Goal: Task Accomplishment & Management: Manage account settings

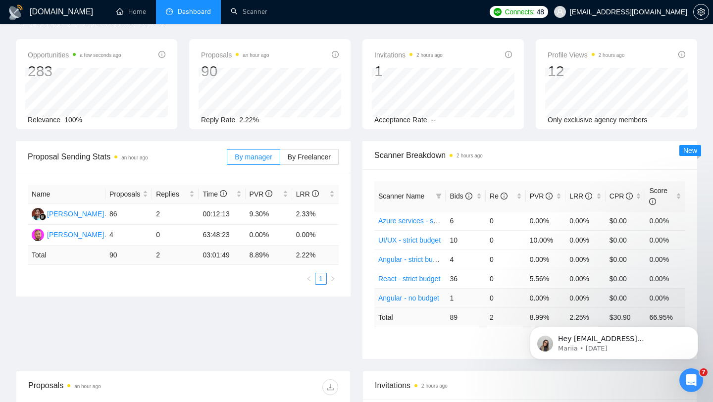
scroll to position [55, 0]
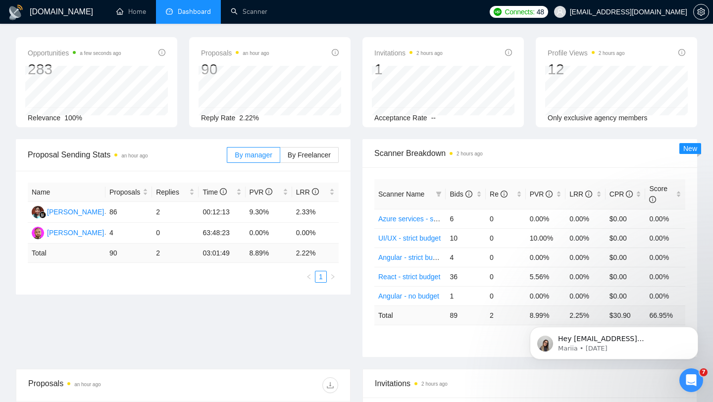
click at [650, 318] on body "Hey [EMAIL_ADDRESS][DOMAIN_NAME], Looks like your Upwork agency Intelvision ran…" at bounding box center [614, 340] width 190 height 61
click at [693, 331] on icon "Dismiss notification" at bounding box center [695, 329] width 5 height 5
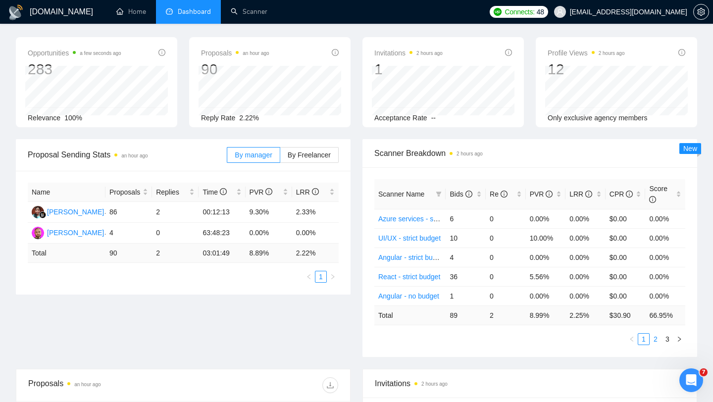
click at [659, 334] on link "2" at bounding box center [655, 339] width 11 height 11
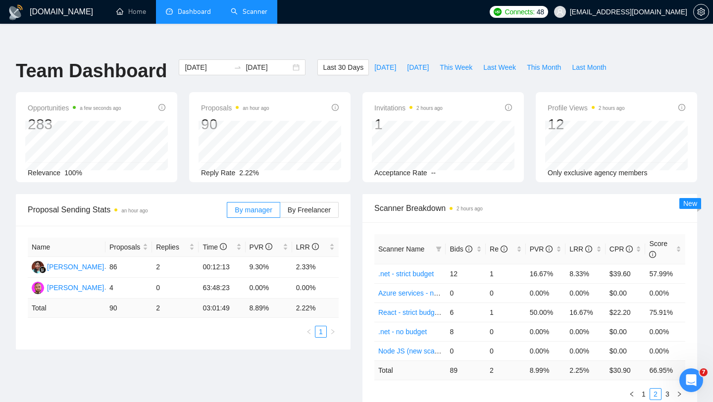
click at [249, 8] on link "Scanner" at bounding box center [249, 11] width 37 height 8
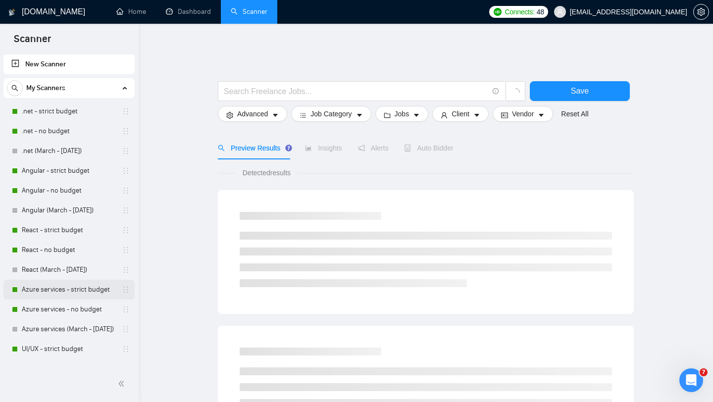
click at [87, 289] on link "Azure services - strict budget" at bounding box center [69, 290] width 94 height 20
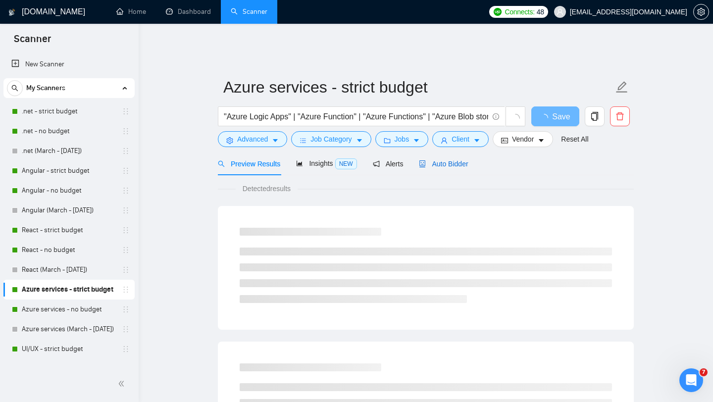
click at [450, 160] on span "Auto Bidder" at bounding box center [443, 164] width 49 height 8
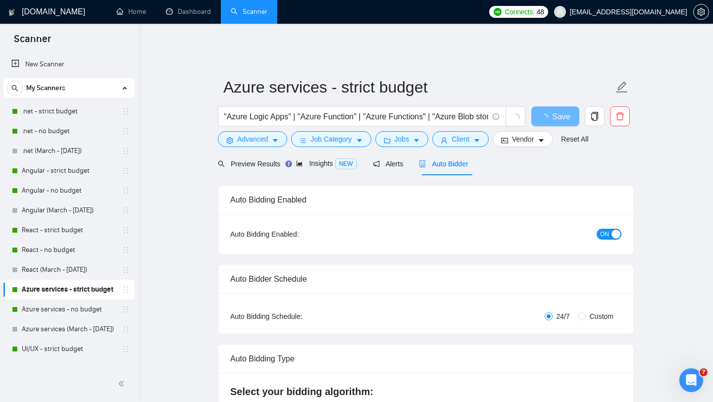
click at [607, 230] on span "ON" at bounding box center [604, 234] width 9 height 11
click at [62, 310] on link "Azure services - no budget" at bounding box center [69, 310] width 94 height 20
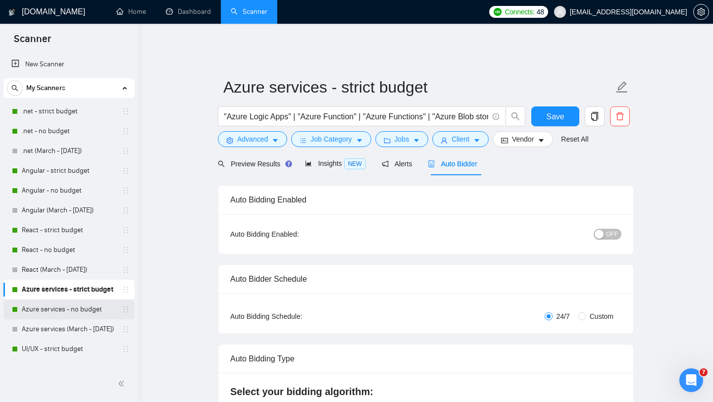
click at [61, 304] on link "Azure services - no budget" at bounding box center [69, 310] width 94 height 20
click at [562, 112] on span "Save" at bounding box center [555, 116] width 18 height 12
checkbox input "true"
click at [78, 311] on link "Azure services - no budget" at bounding box center [69, 310] width 94 height 20
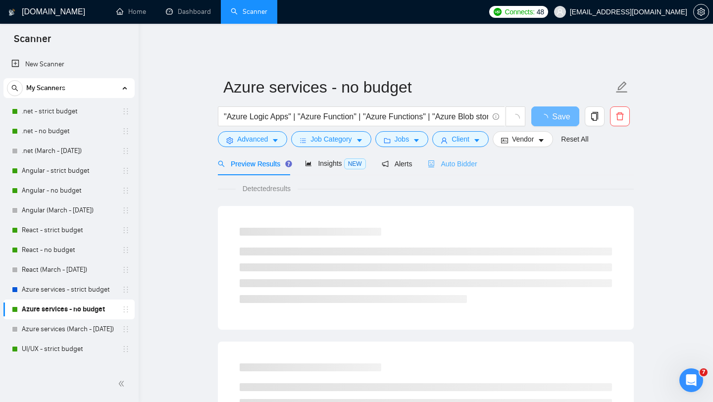
click at [458, 164] on div "Auto Bidder" at bounding box center [452, 163] width 49 height 23
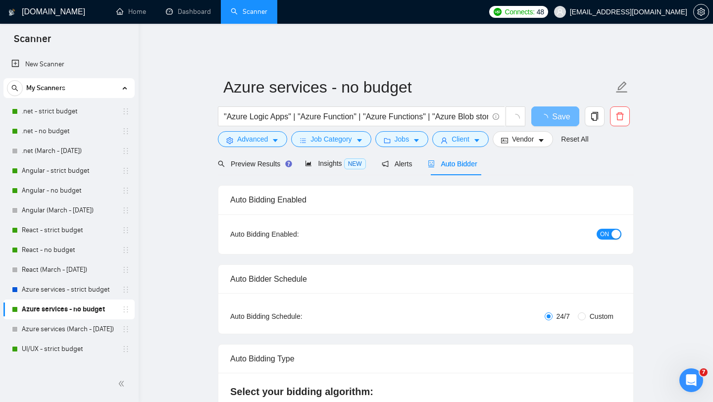
click at [606, 229] on span "ON" at bounding box center [604, 234] width 9 height 11
click at [555, 110] on span "Save" at bounding box center [555, 116] width 18 height 12
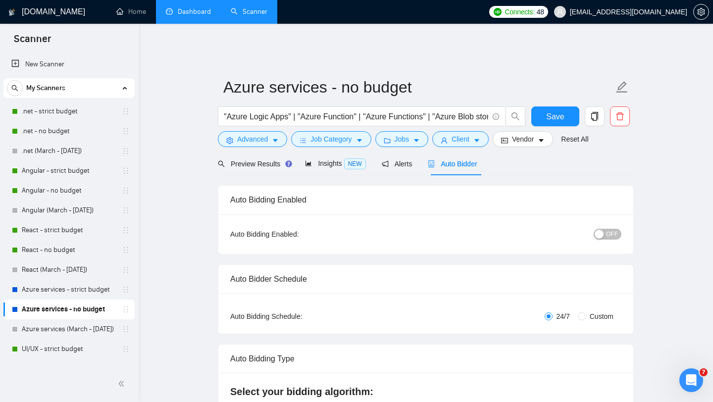
click at [189, 23] on li "Dashboard" at bounding box center [188, 12] width 65 height 24
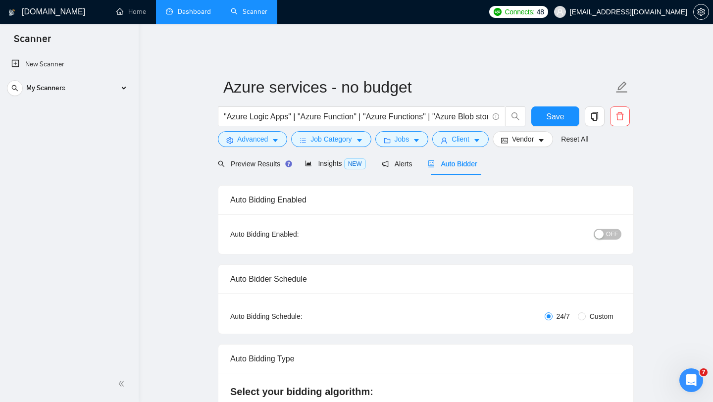
click at [184, 13] on link "Dashboard" at bounding box center [188, 11] width 45 height 8
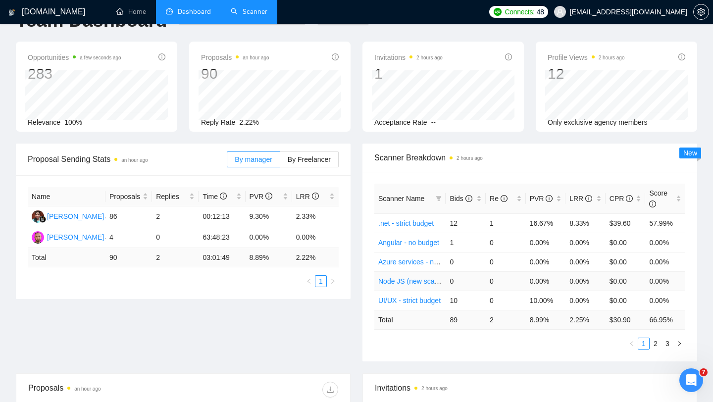
scroll to position [50, 0]
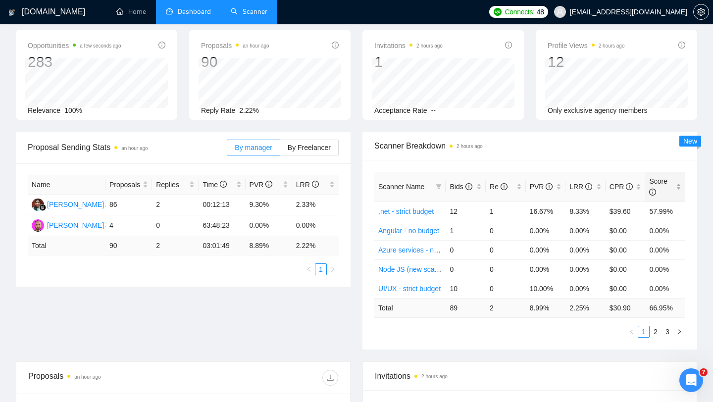
click at [678, 181] on div "Score" at bounding box center [665, 187] width 32 height 22
click at [657, 329] on link "2" at bounding box center [655, 331] width 11 height 11
click at [666, 327] on link "3" at bounding box center [667, 331] width 11 height 11
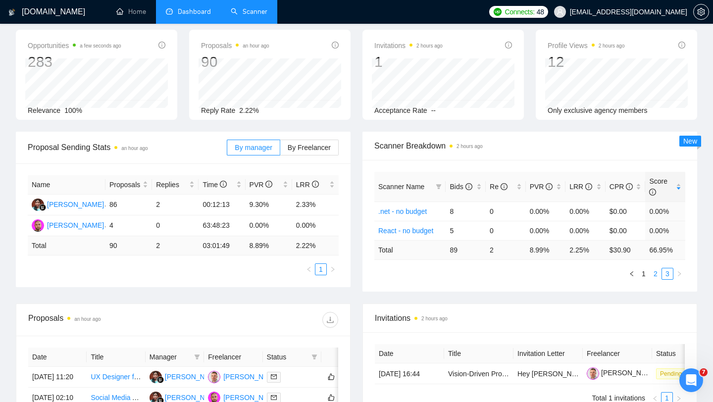
click at [655, 272] on li "2" at bounding box center [656, 274] width 12 height 12
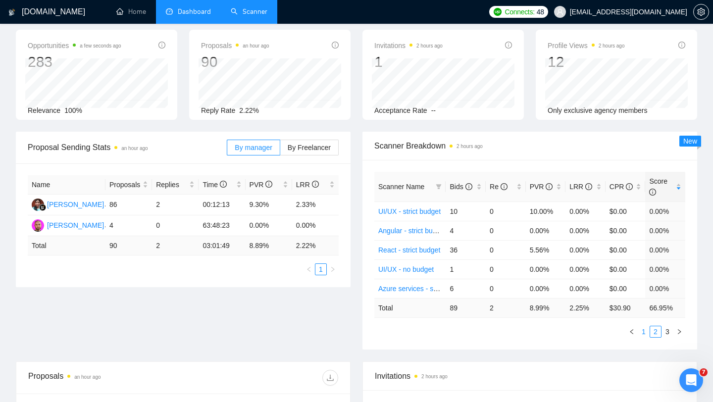
click at [643, 326] on link "1" at bounding box center [643, 331] width 11 height 11
click at [407, 208] on link "React - strict budget (Roman Account)" at bounding box center [436, 212] width 117 height 8
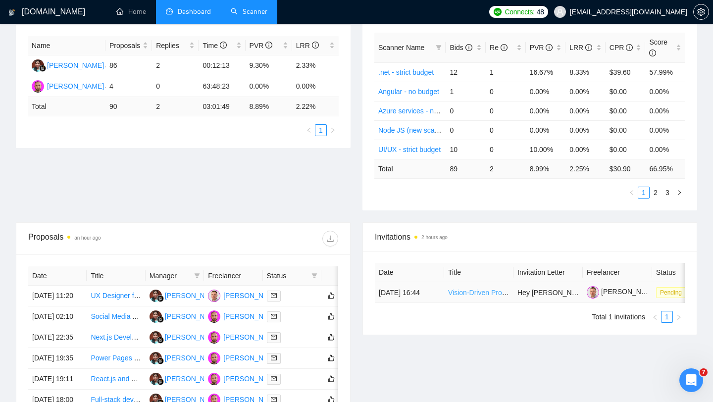
scroll to position [0, 37]
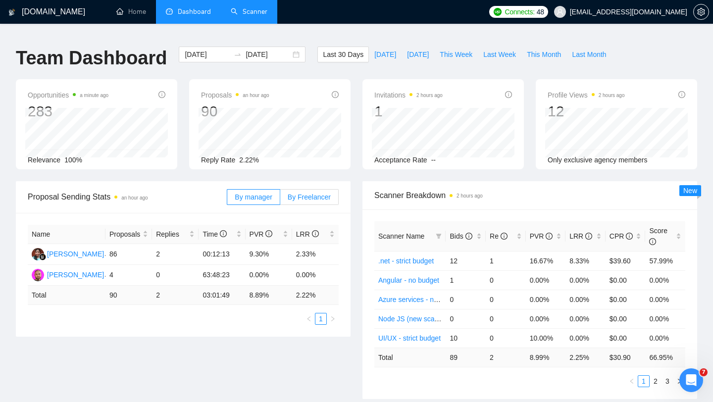
click at [303, 193] on span "By Freelancer" at bounding box center [309, 197] width 43 height 8
click at [280, 200] on input "By Freelancer" at bounding box center [280, 200] width 0 height 0
click at [256, 193] on span "By manager" at bounding box center [253, 197] width 37 height 8
click at [227, 200] on input "By manager" at bounding box center [227, 200] width 0 height 0
click at [686, 378] on icon "Open Intercom Messenger" at bounding box center [690, 379] width 16 height 16
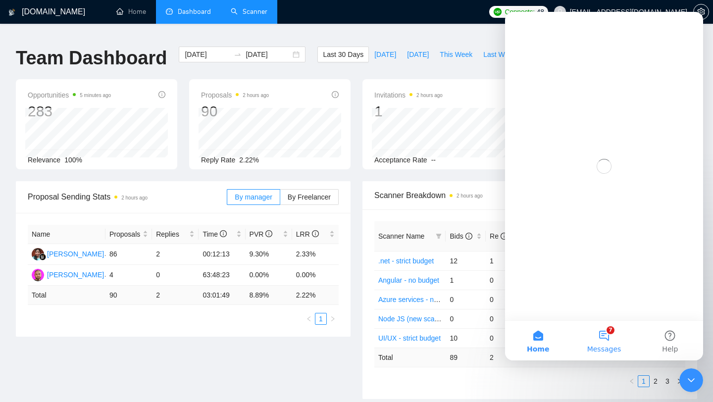
click at [603, 343] on button "7 Messages" at bounding box center [604, 341] width 66 height 40
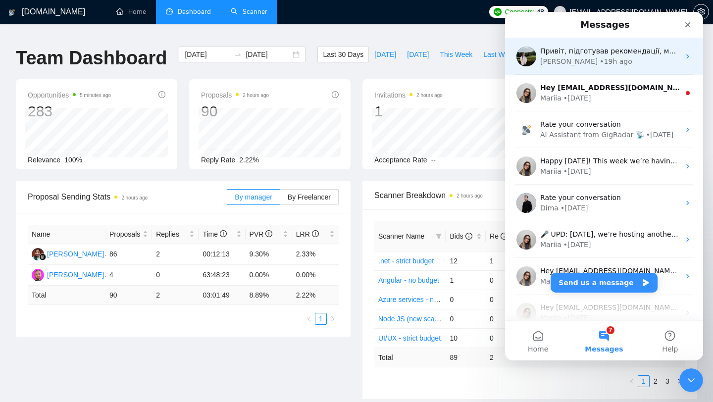
click at [611, 65] on div "[PERSON_NAME] • 19h ago" at bounding box center [610, 61] width 140 height 10
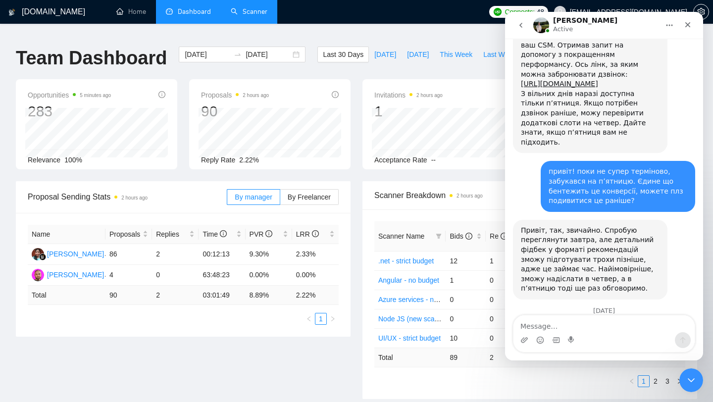
scroll to position [2311, 0]
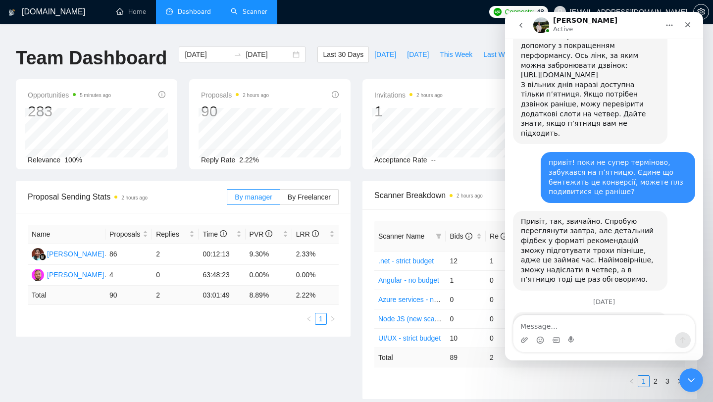
click at [594, 348] on link "[URL][DOMAIN_NAME]" at bounding box center [559, 352] width 77 height 8
click at [689, 26] on icon "Close" at bounding box center [688, 24] width 5 height 5
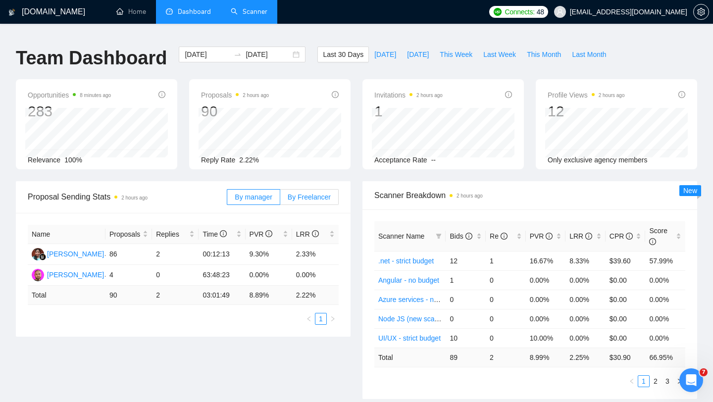
click at [318, 193] on span "By Freelancer" at bounding box center [309, 197] width 43 height 8
click at [280, 200] on input "By Freelancer" at bounding box center [280, 200] width 0 height 0
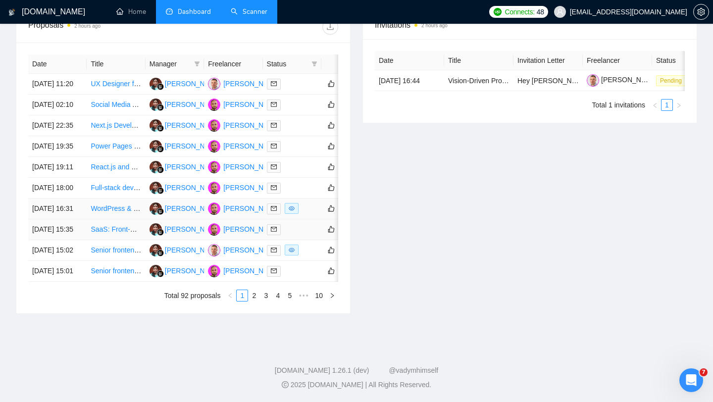
scroll to position [464, 0]
click at [256, 301] on link "2" at bounding box center [254, 295] width 11 height 11
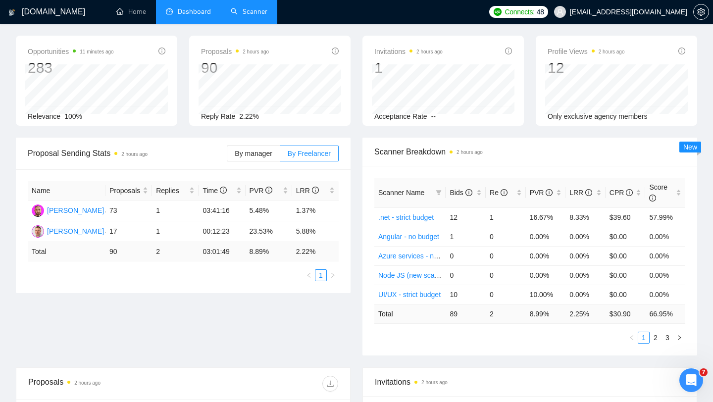
scroll to position [33, 0]
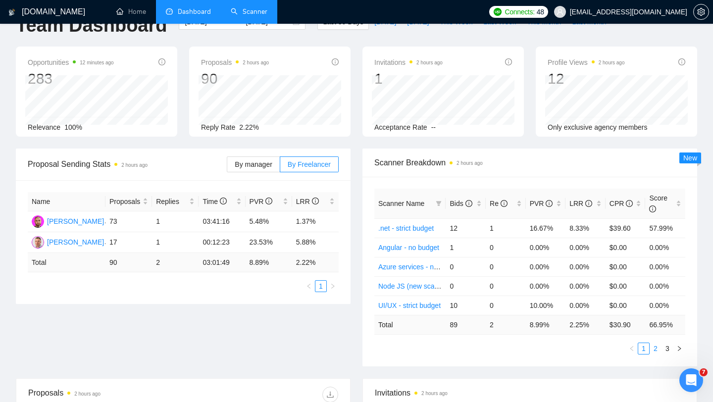
click at [655, 343] on link "2" at bounding box center [655, 348] width 11 height 11
click at [665, 344] on link "3" at bounding box center [667, 348] width 11 height 11
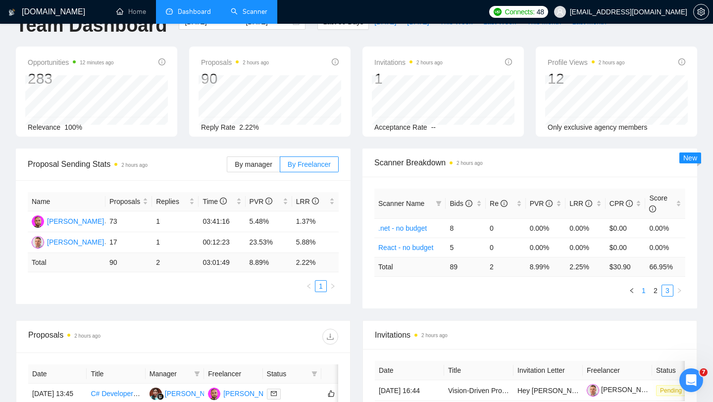
click at [645, 289] on li "1" at bounding box center [644, 291] width 12 height 12
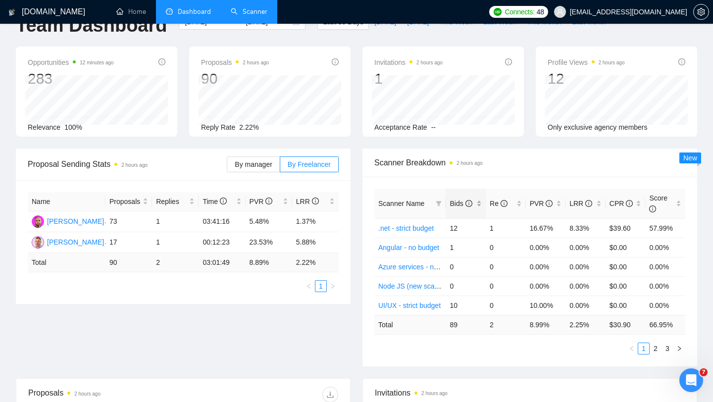
click at [478, 198] on div "Bids" at bounding box center [466, 203] width 32 height 11
click at [409, 224] on link "React - strict budget" at bounding box center [409, 228] width 62 height 8
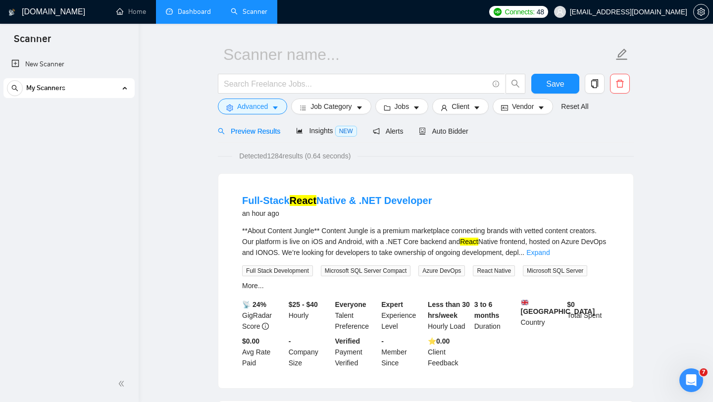
scroll to position [171, 0]
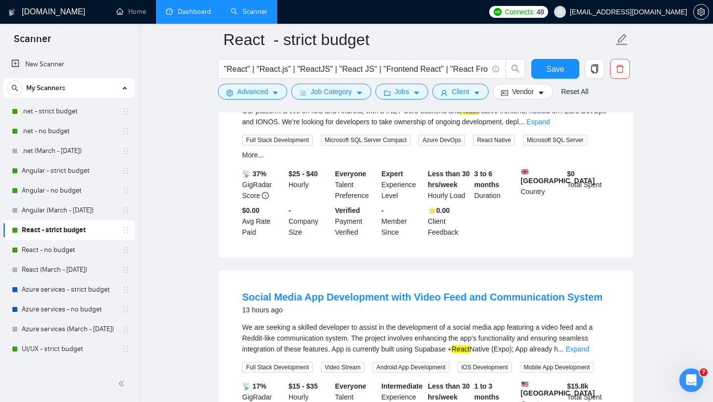
click at [194, 16] on link "Dashboard" at bounding box center [188, 11] width 45 height 8
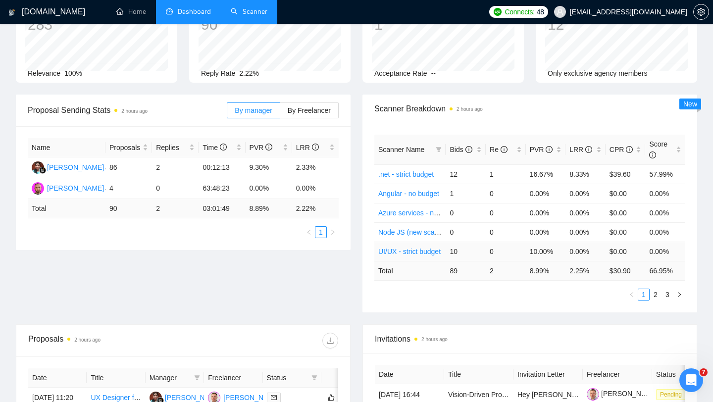
scroll to position [87, 0]
click at [480, 144] on div "Bids" at bounding box center [466, 149] width 32 height 11
click at [680, 145] on div "Score" at bounding box center [665, 149] width 32 height 22
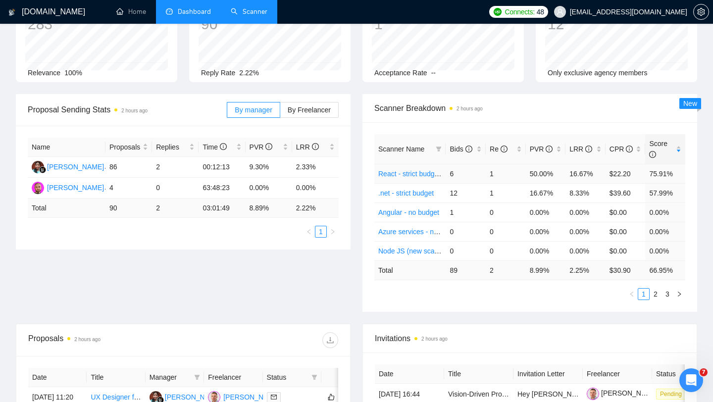
click at [410, 170] on link "React - strict budget (Roman Account)" at bounding box center [436, 174] width 117 height 8
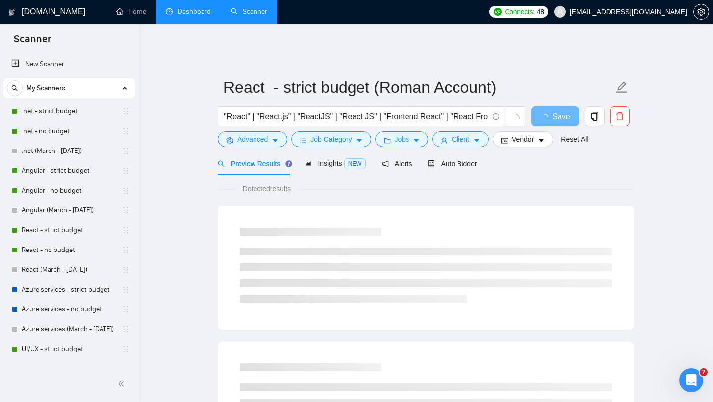
click at [200, 10] on link "Dashboard" at bounding box center [188, 11] width 45 height 8
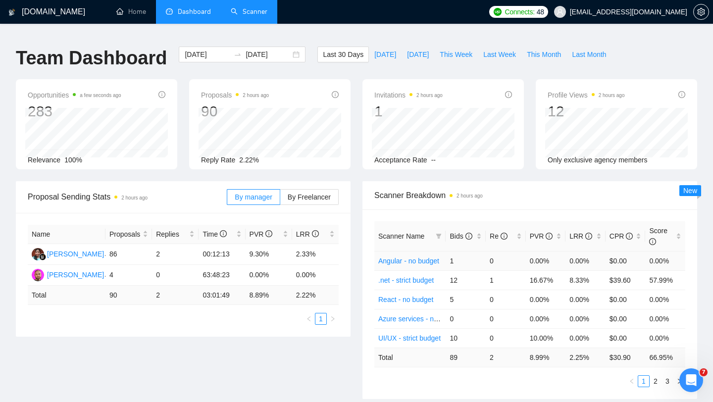
scroll to position [65, 0]
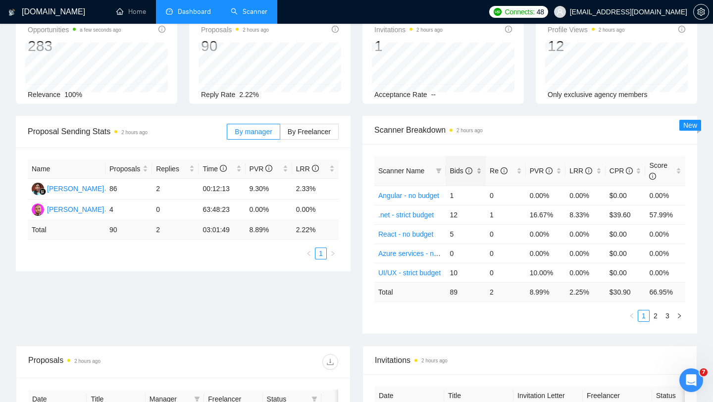
click at [479, 166] on div "Bids" at bounding box center [466, 170] width 32 height 11
click at [680, 166] on div "Score" at bounding box center [665, 171] width 32 height 22
drag, startPoint x: 460, startPoint y: 208, endPoint x: 451, endPoint y: 209, distance: 8.5
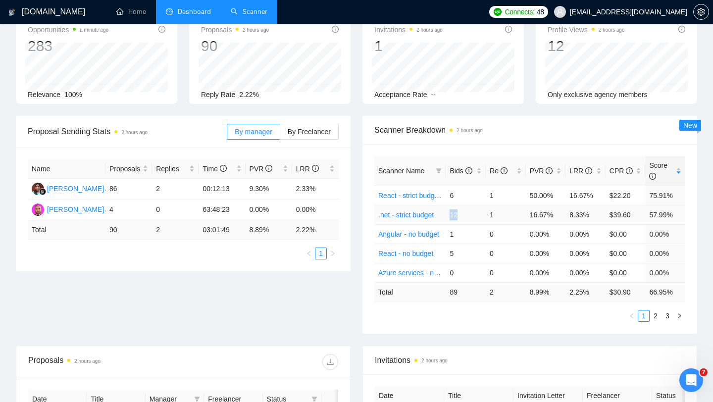
click at [451, 209] on td "12" at bounding box center [466, 214] width 40 height 19
drag, startPoint x: 457, startPoint y: 266, endPoint x: 450, endPoint y: 266, distance: 6.9
click at [450, 266] on td "0" at bounding box center [466, 272] width 40 height 19
click at [454, 266] on td "0" at bounding box center [466, 272] width 40 height 19
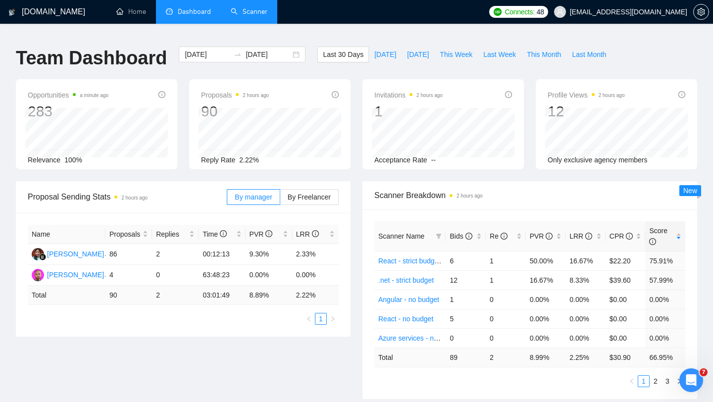
click at [250, 9] on link "Scanner" at bounding box center [249, 11] width 37 height 8
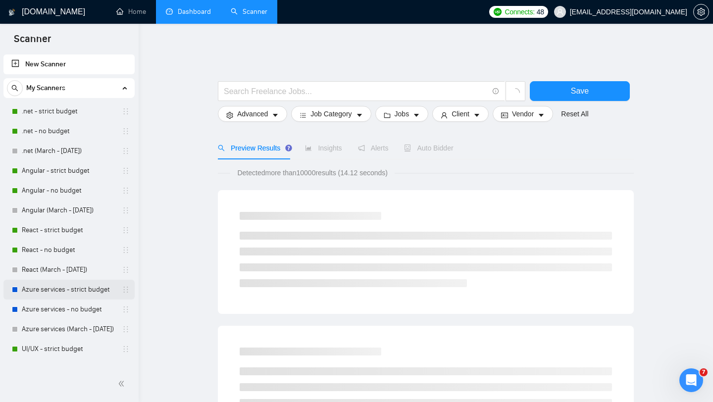
click at [57, 292] on link "Azure services - strict budget" at bounding box center [69, 290] width 94 height 20
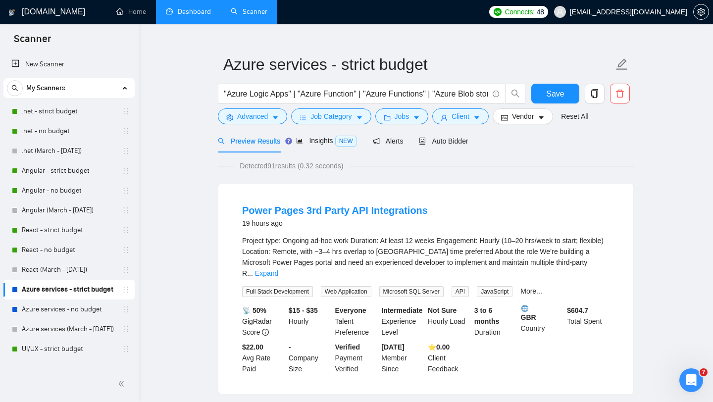
scroll to position [22, 0]
click at [444, 138] on span "Auto Bidder" at bounding box center [443, 142] width 49 height 8
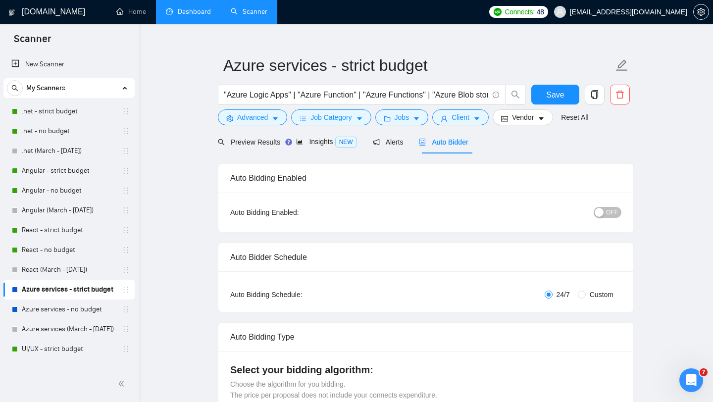
checkbox input "true"
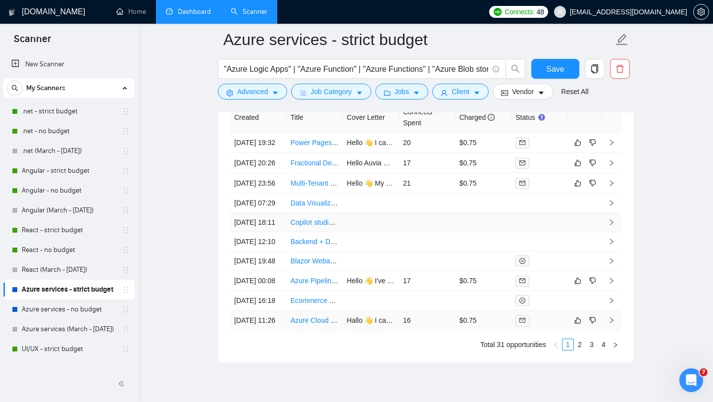
scroll to position [2705, 0]
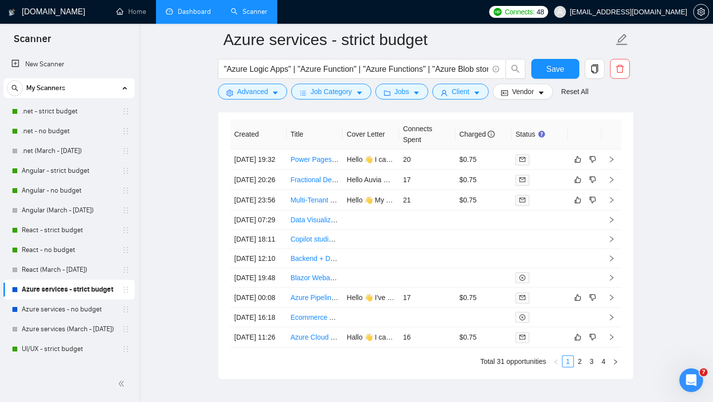
click at [192, 11] on link "Dashboard" at bounding box center [188, 11] width 45 height 8
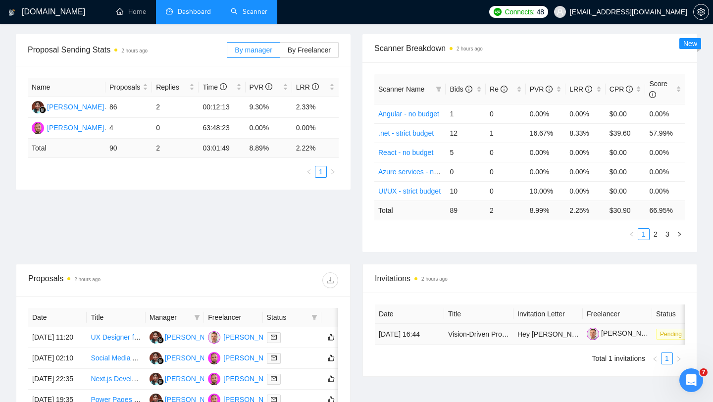
scroll to position [142, 0]
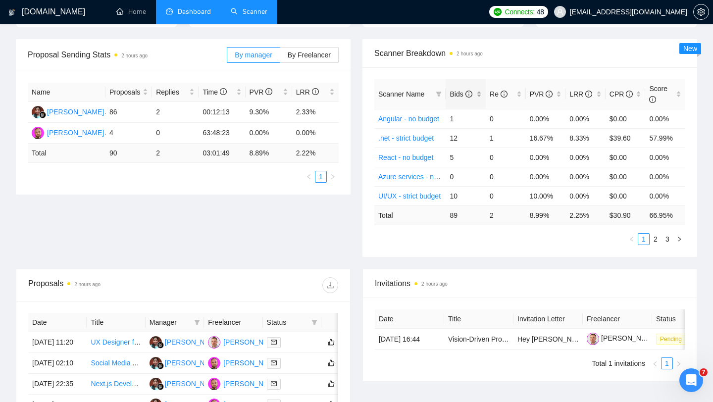
click at [479, 89] on div "Bids" at bounding box center [466, 94] width 32 height 11
click at [409, 115] on link "Azure services - no budget" at bounding box center [419, 119] width 83 height 8
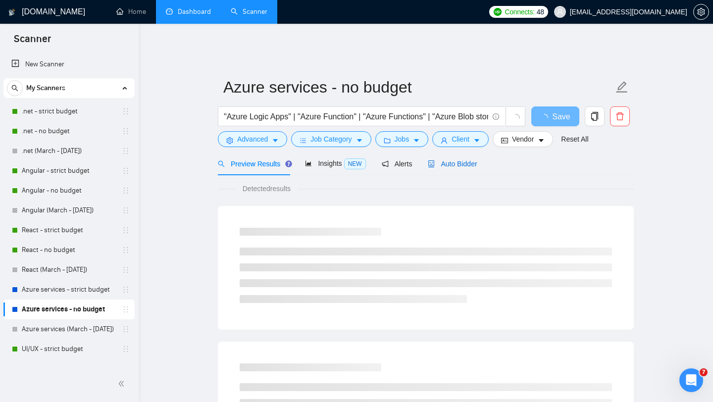
click at [450, 160] on span "Auto Bidder" at bounding box center [452, 164] width 49 height 8
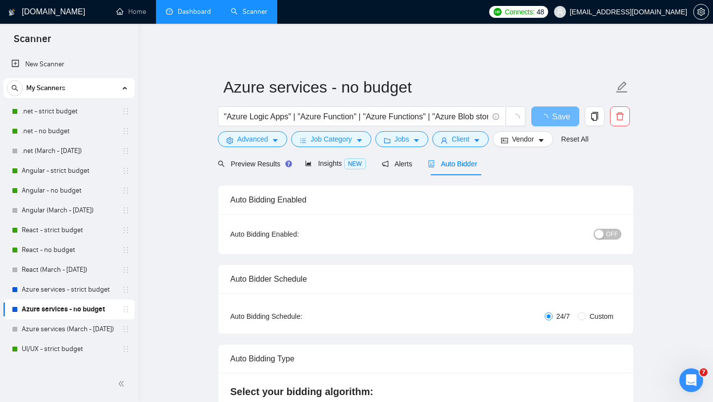
checkbox input "true"
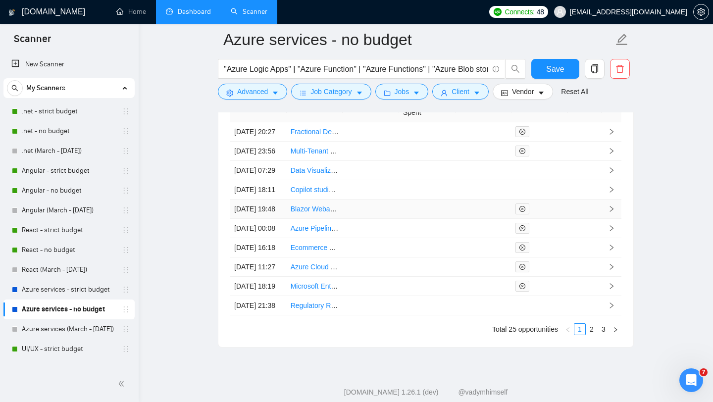
scroll to position [2714, 0]
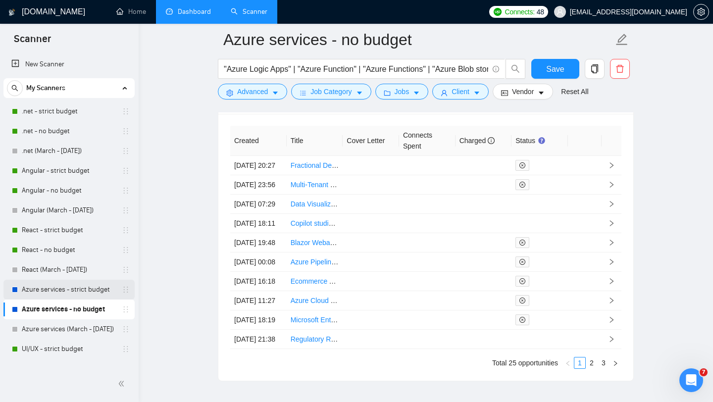
click at [57, 293] on link "Azure services - strict budget" at bounding box center [69, 290] width 94 height 20
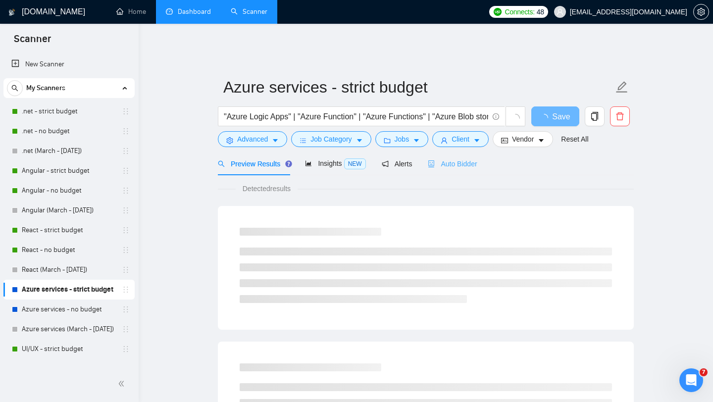
click at [456, 163] on div "Auto Bidder" at bounding box center [452, 163] width 49 height 23
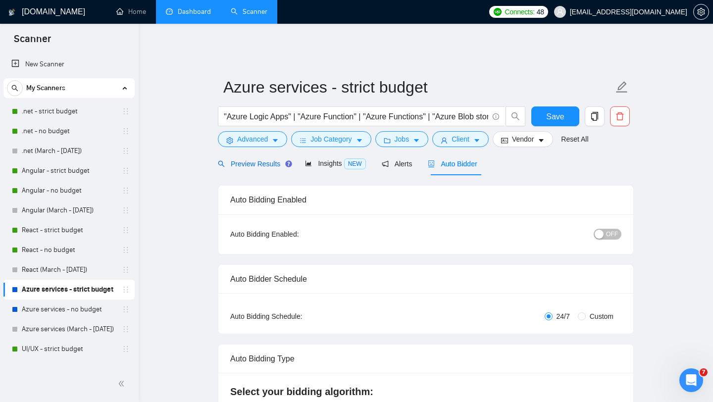
click at [264, 160] on span "Preview Results" at bounding box center [253, 164] width 71 height 8
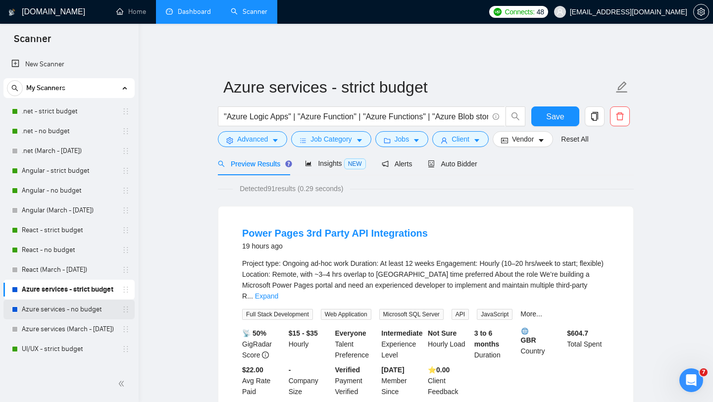
click at [62, 310] on link "Azure services - no budget" at bounding box center [69, 310] width 94 height 20
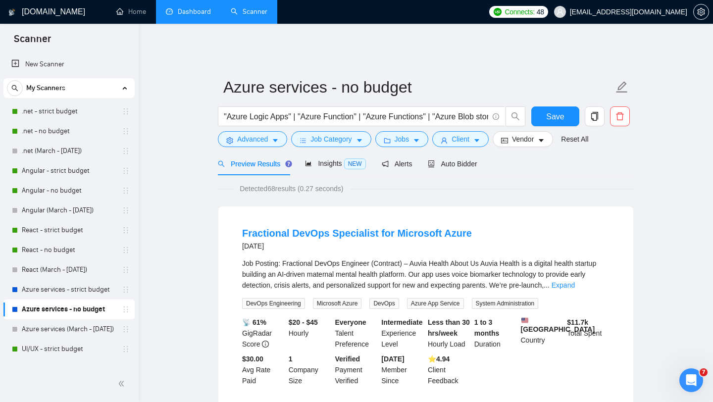
click at [191, 16] on link "Dashboard" at bounding box center [188, 11] width 45 height 8
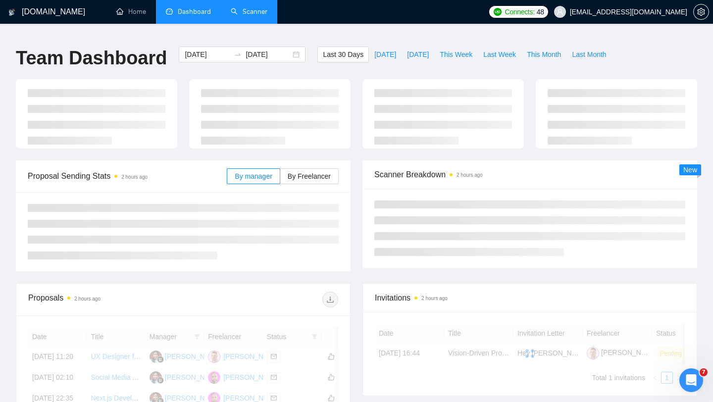
click at [257, 16] on link "Scanner" at bounding box center [249, 11] width 37 height 8
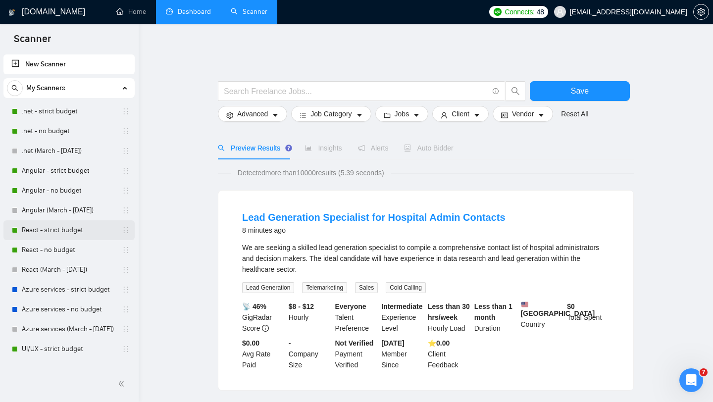
scroll to position [132, 0]
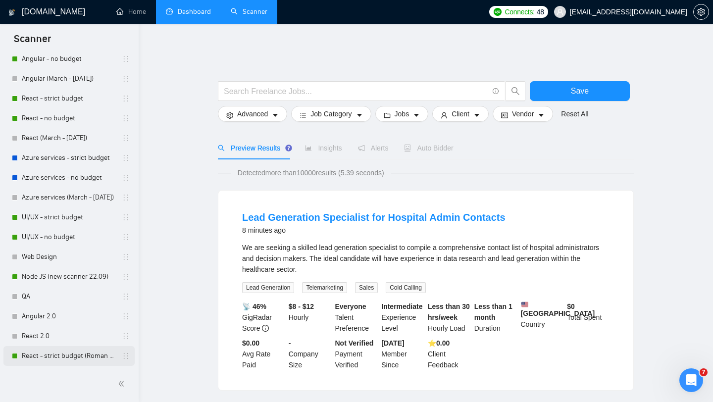
click at [68, 358] on link "React - strict budget (Roman Account)" at bounding box center [69, 356] width 94 height 20
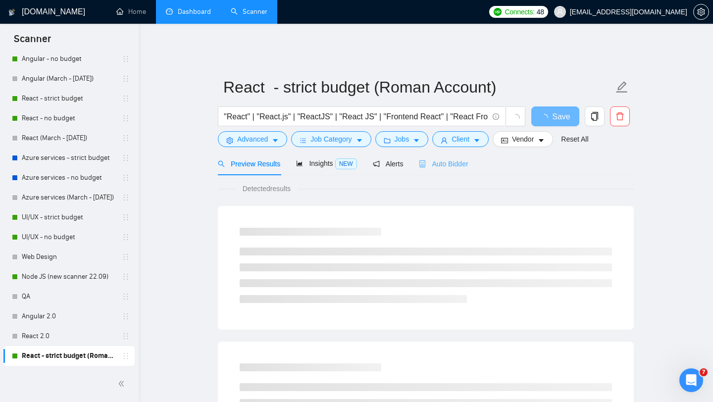
click at [452, 163] on div "Auto Bidder" at bounding box center [443, 163] width 49 height 23
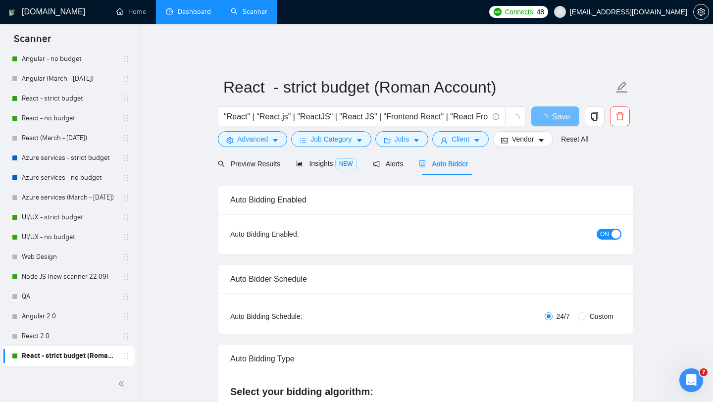
checkbox input "true"
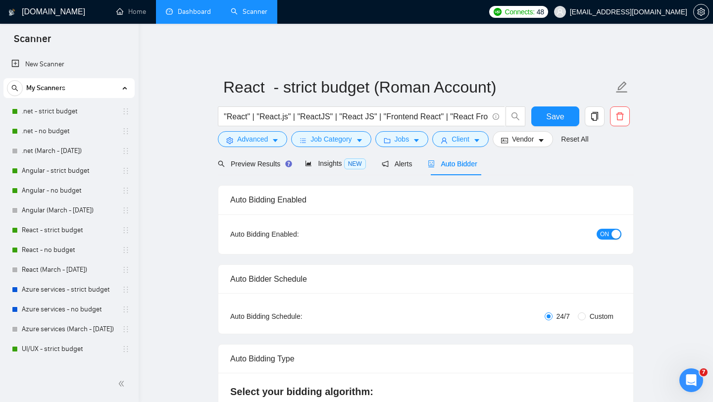
click at [192, 14] on link "Dashboard" at bounding box center [188, 11] width 45 height 8
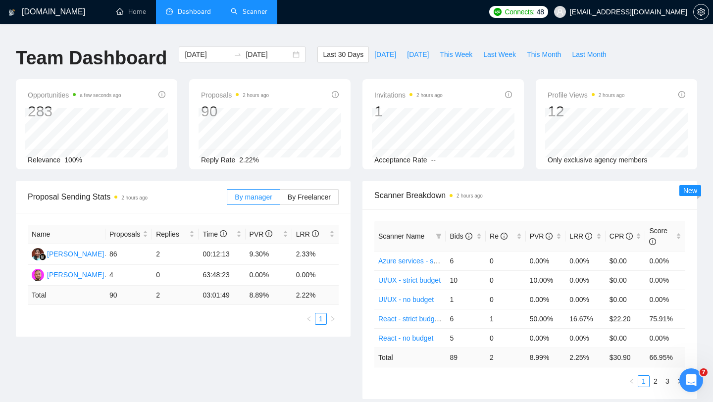
click at [251, 15] on link "Scanner" at bounding box center [249, 11] width 37 height 8
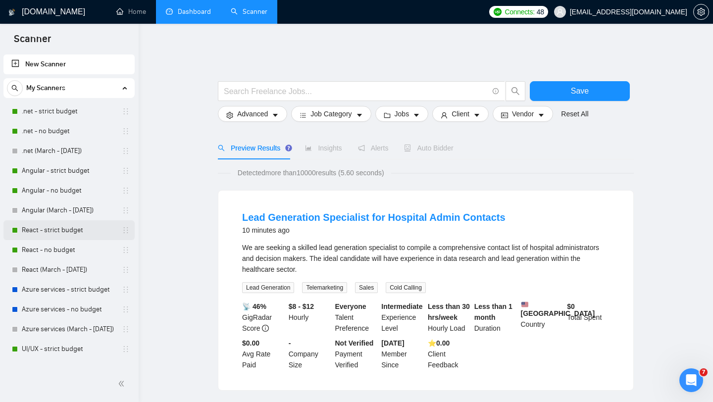
click at [97, 234] on link "React - strict budget" at bounding box center [69, 230] width 94 height 20
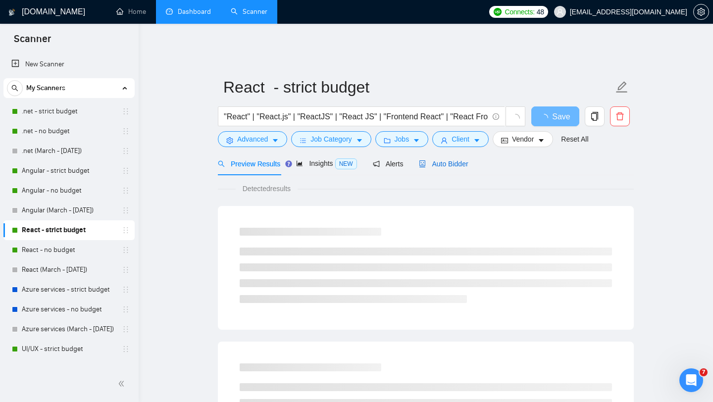
click at [437, 160] on span "Auto Bidder" at bounding box center [443, 164] width 49 height 8
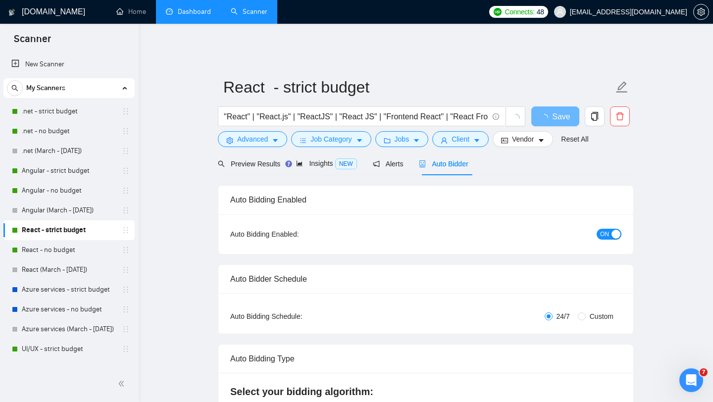
checkbox input "true"
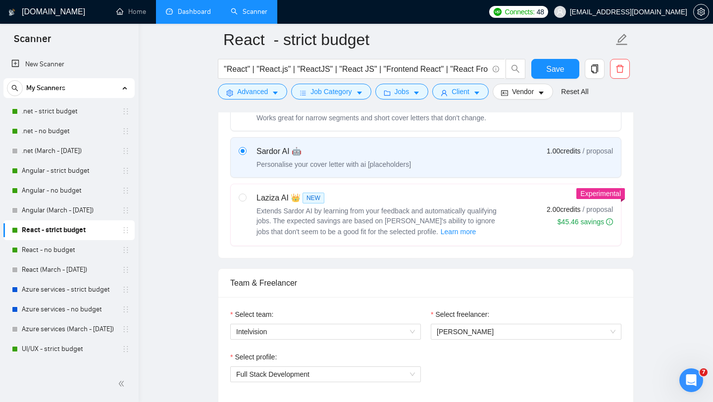
scroll to position [433, 0]
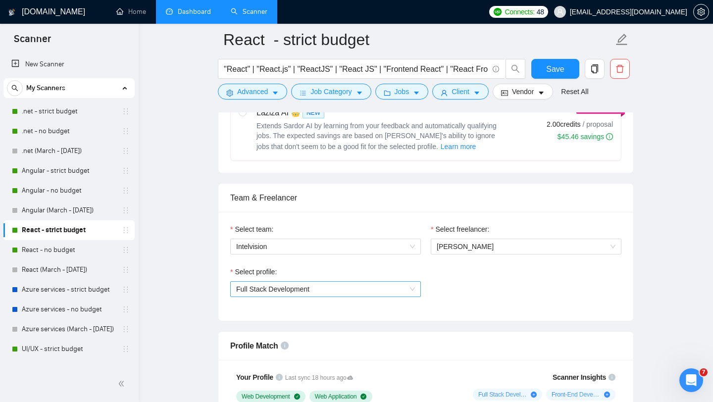
click at [408, 285] on span "Full Stack Development" at bounding box center [325, 289] width 179 height 15
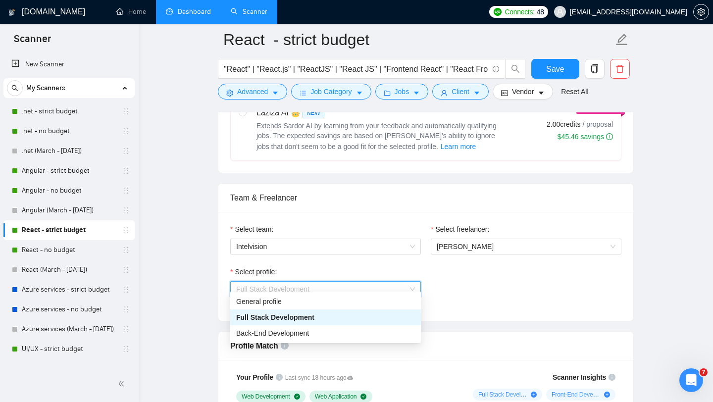
click at [409, 283] on span "Full Stack Development" at bounding box center [325, 289] width 179 height 15
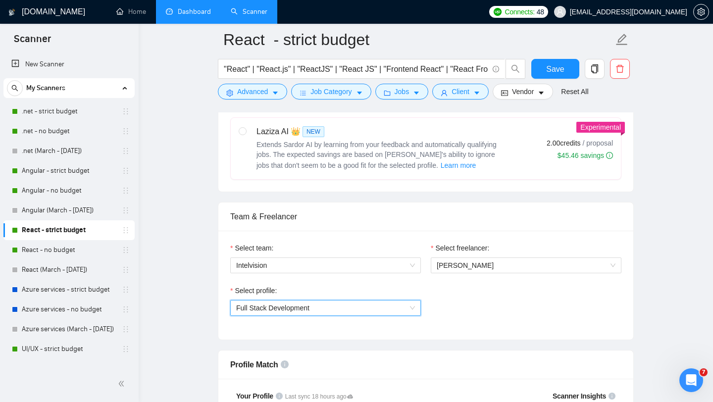
scroll to position [456, 0]
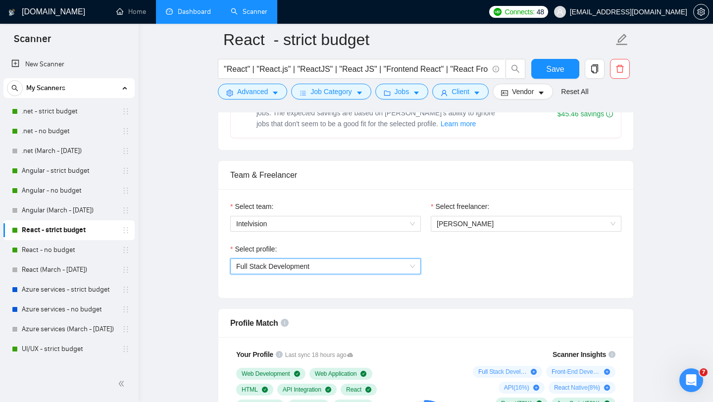
click at [410, 259] on span "Full Stack Development" at bounding box center [325, 266] width 179 height 15
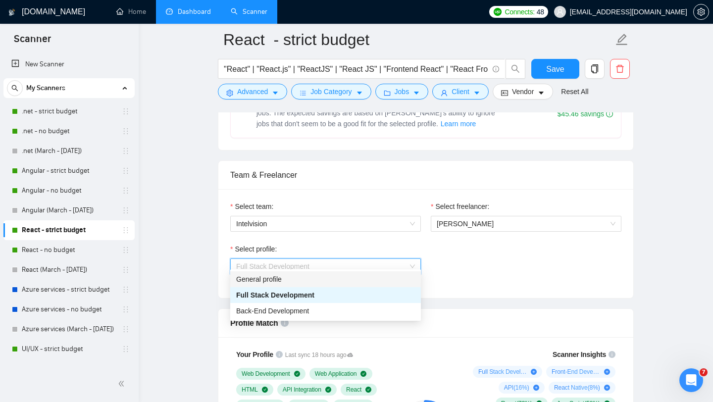
click at [371, 276] on div "General profile" at bounding box center [325, 279] width 179 height 11
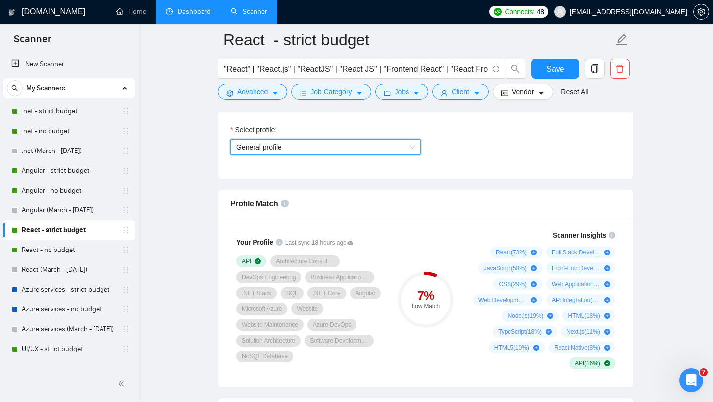
scroll to position [571, 0]
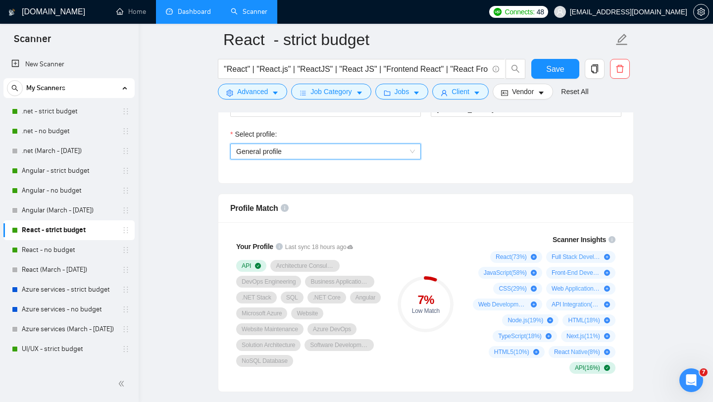
click at [414, 147] on span "General profile" at bounding box center [325, 151] width 179 height 15
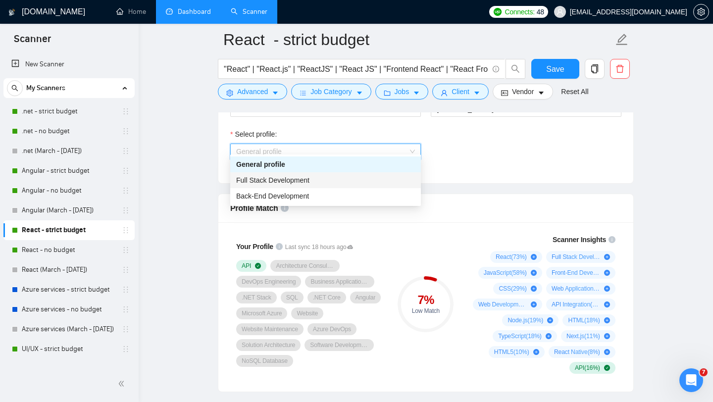
click at [359, 180] on div "Full Stack Development" at bounding box center [325, 180] width 179 height 11
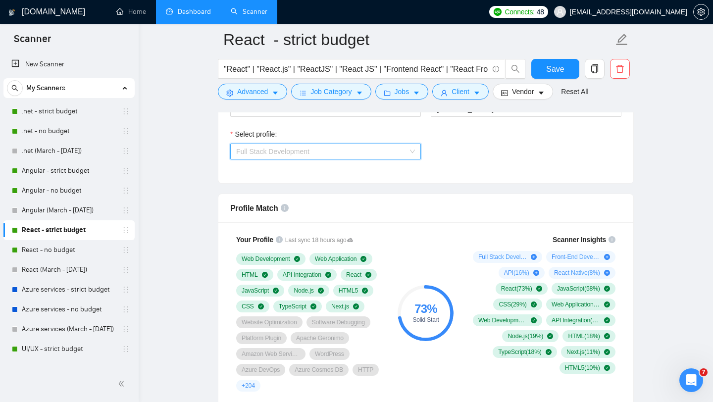
click at [412, 144] on span "Full Stack Development" at bounding box center [325, 151] width 179 height 15
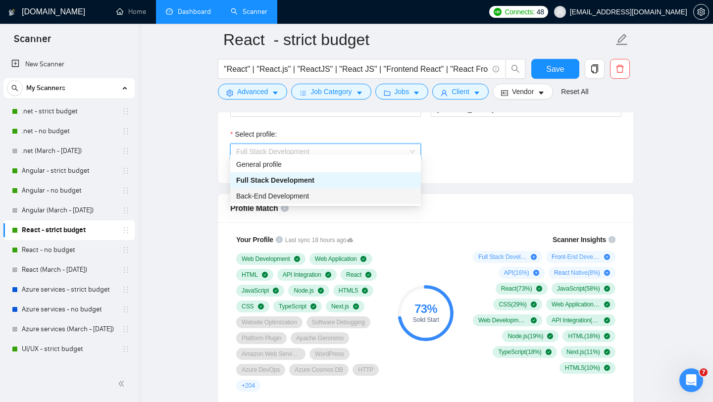
click at [346, 194] on div "Back-End Development" at bounding box center [325, 196] width 179 height 11
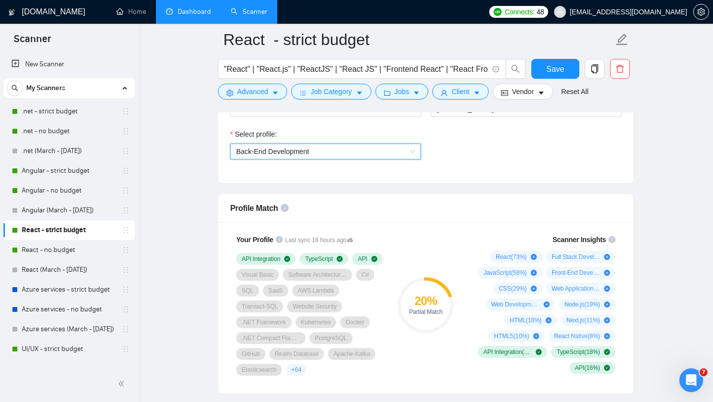
click at [407, 145] on span "Back-End Development" at bounding box center [325, 151] width 179 height 15
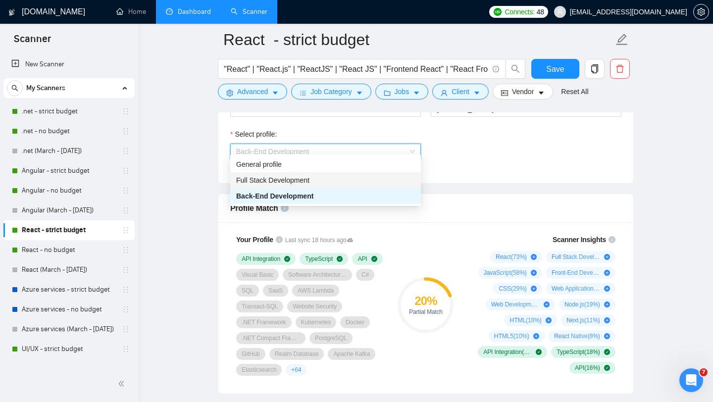
click at [330, 181] on div "Full Stack Development" at bounding box center [325, 180] width 179 height 11
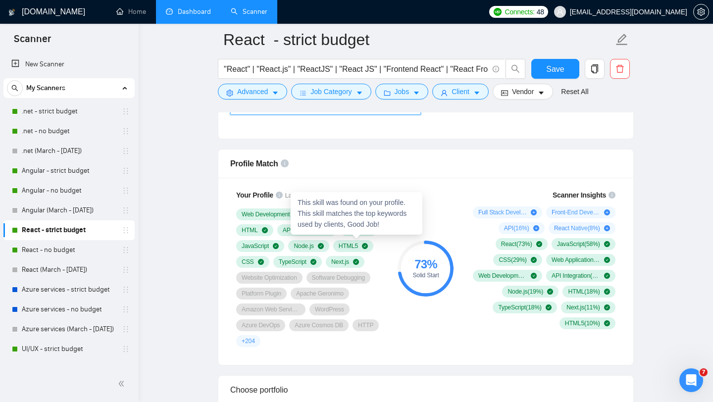
scroll to position [654, 0]
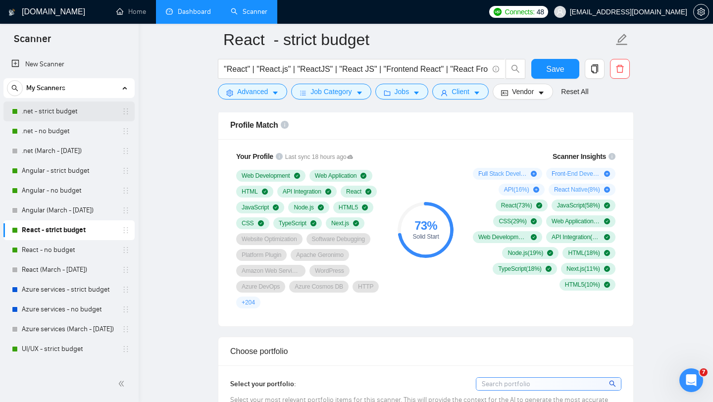
click at [46, 113] on link ".net - strict budget" at bounding box center [69, 112] width 94 height 20
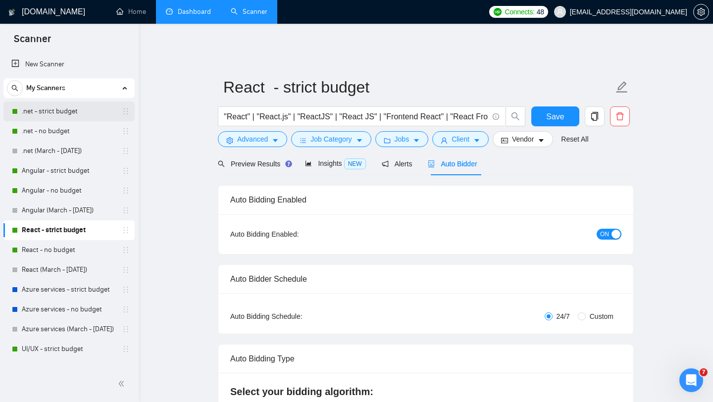
click at [69, 119] on link ".net - strict budget" at bounding box center [69, 112] width 94 height 20
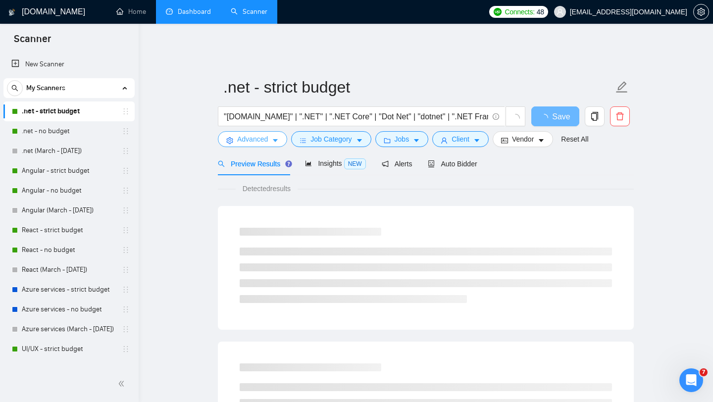
click at [273, 137] on icon "caret-down" at bounding box center [275, 140] width 7 height 7
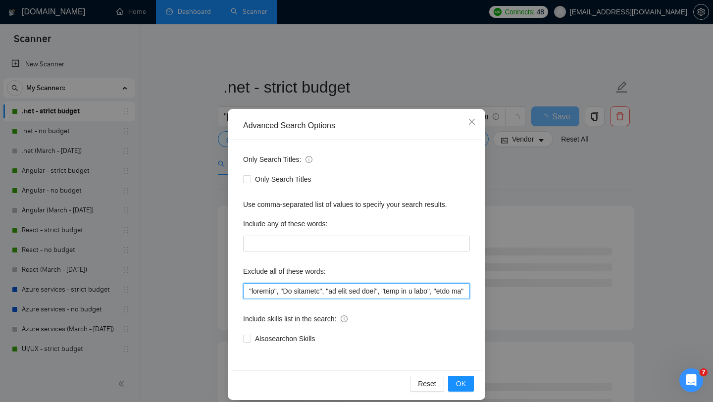
click at [335, 291] on input "text" at bounding box center [356, 291] width 227 height 16
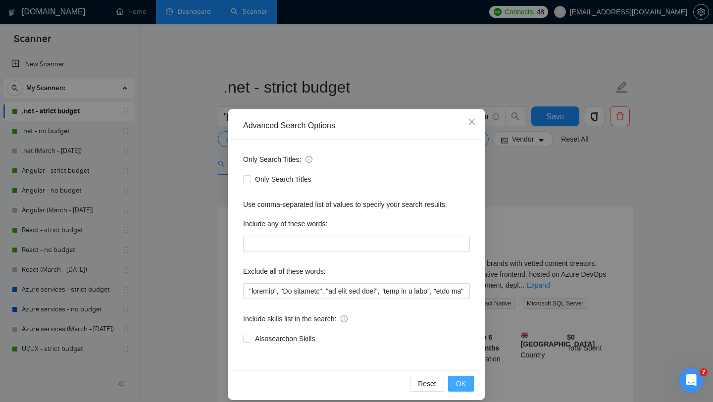
click at [460, 380] on span "OK" at bounding box center [461, 383] width 10 height 11
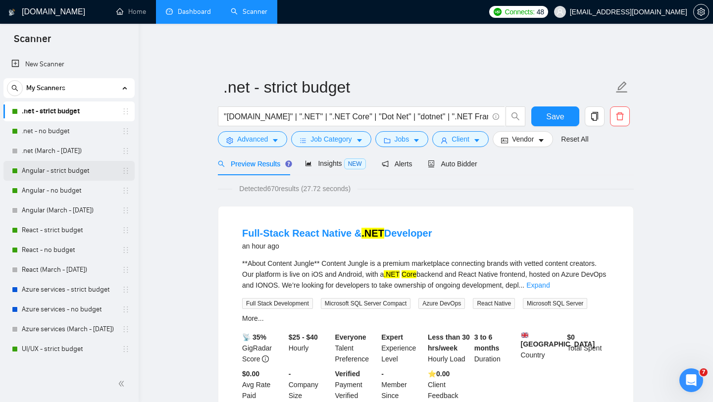
click at [52, 173] on link "Angular - strict budget" at bounding box center [69, 171] width 94 height 20
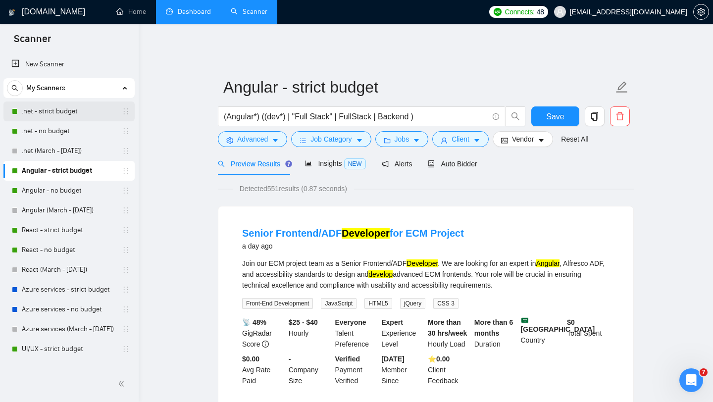
click at [56, 113] on link ".net - strict budget" at bounding box center [69, 112] width 94 height 20
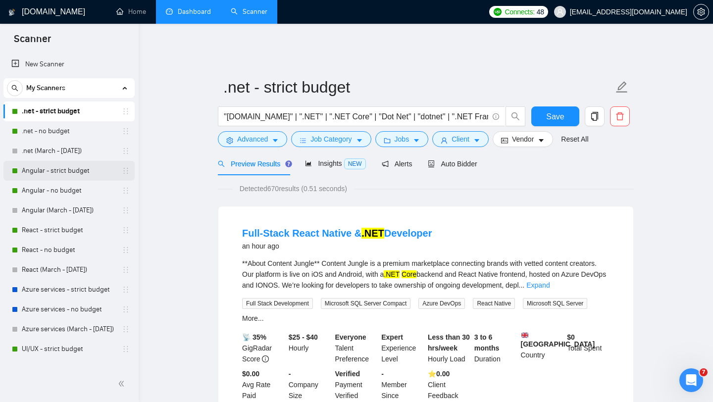
click at [61, 172] on link "Angular - strict budget" at bounding box center [69, 171] width 94 height 20
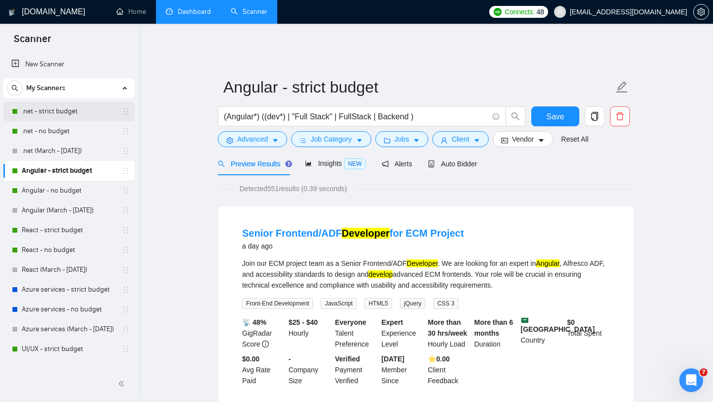
click at [67, 115] on link ".net - strict budget" at bounding box center [69, 112] width 94 height 20
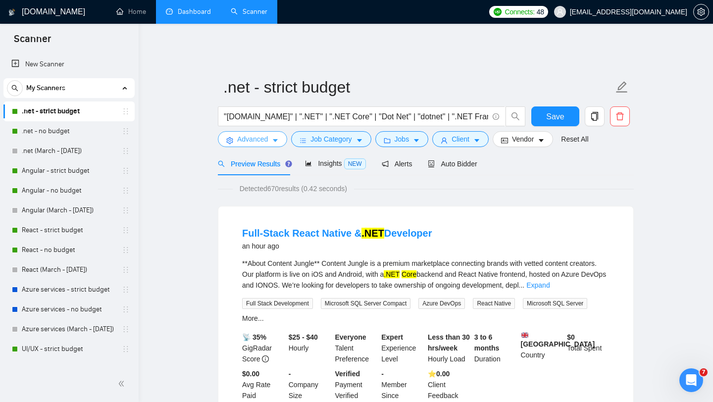
click at [268, 134] on span "Advanced" at bounding box center [252, 139] width 31 height 11
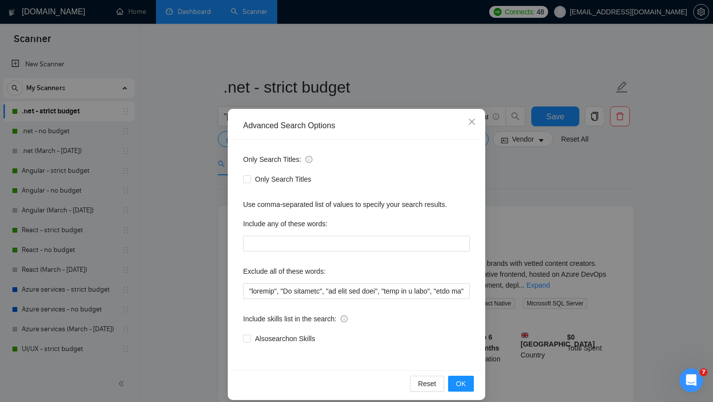
scroll to position [10, 0]
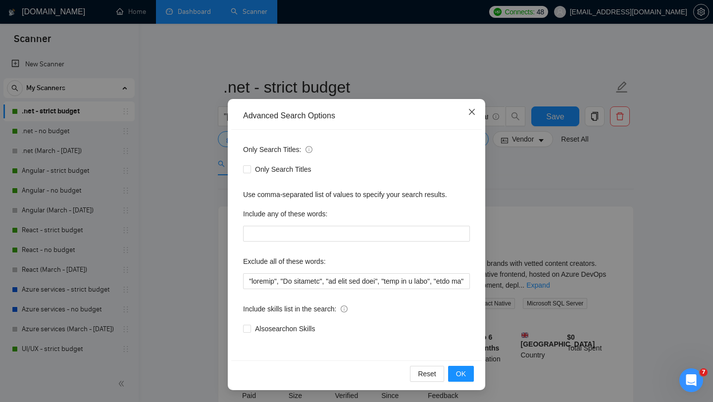
click at [472, 112] on icon "close" at bounding box center [472, 112] width 6 height 6
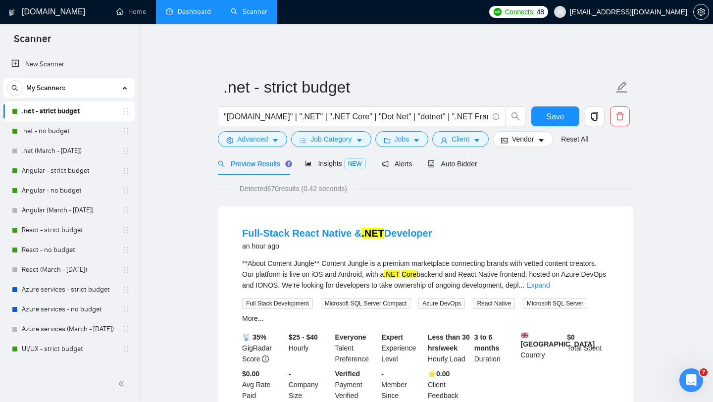
scroll to position [0, 0]
click at [60, 172] on link "Angular - strict budget" at bounding box center [69, 171] width 94 height 20
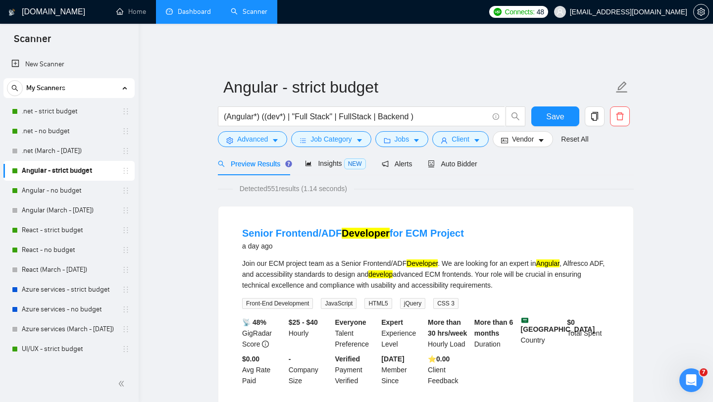
scroll to position [132, 0]
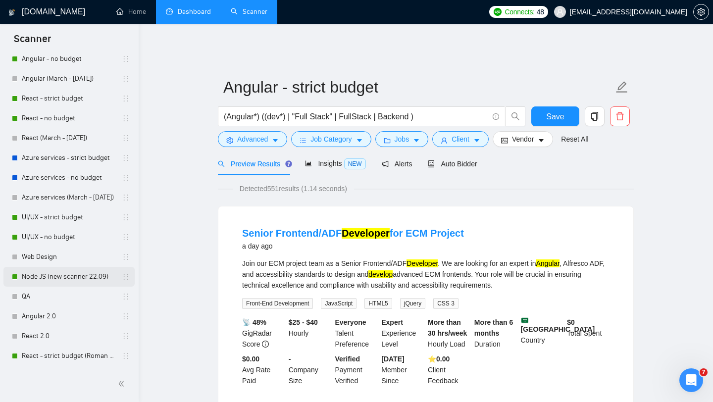
click at [77, 280] on link "Node JS (new scanner 22.09)" at bounding box center [69, 277] width 94 height 20
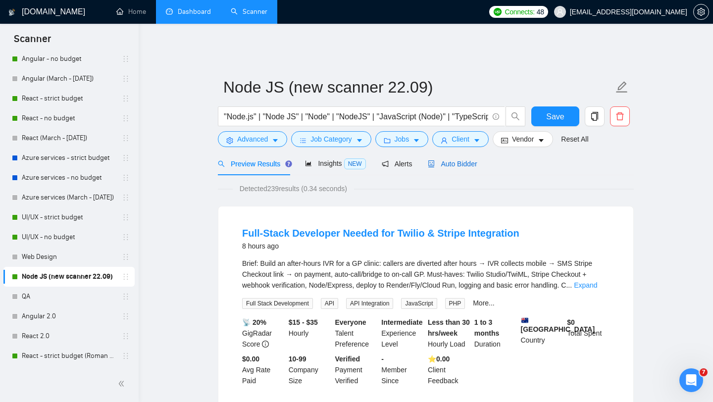
click at [460, 160] on span "Auto Bidder" at bounding box center [452, 164] width 49 height 8
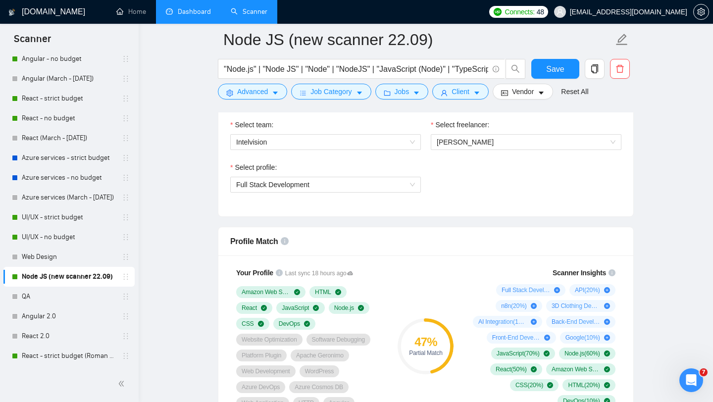
scroll to position [580, 0]
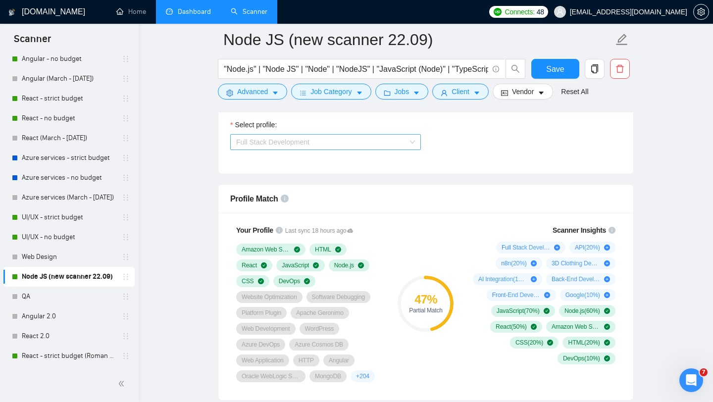
click at [367, 138] on span "Full Stack Development" at bounding box center [325, 142] width 179 height 15
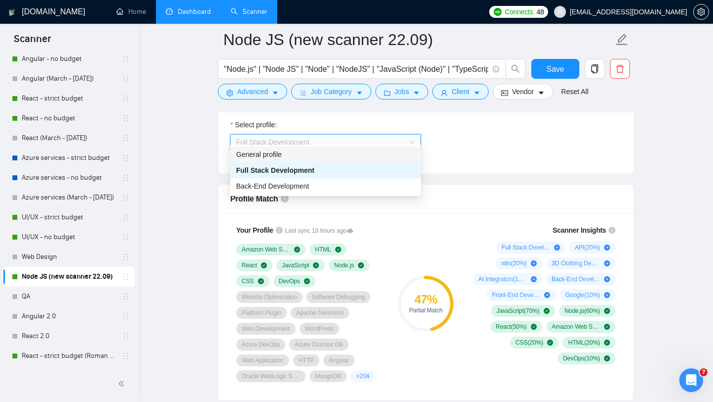
click at [341, 154] on div "General profile" at bounding box center [325, 154] width 179 height 11
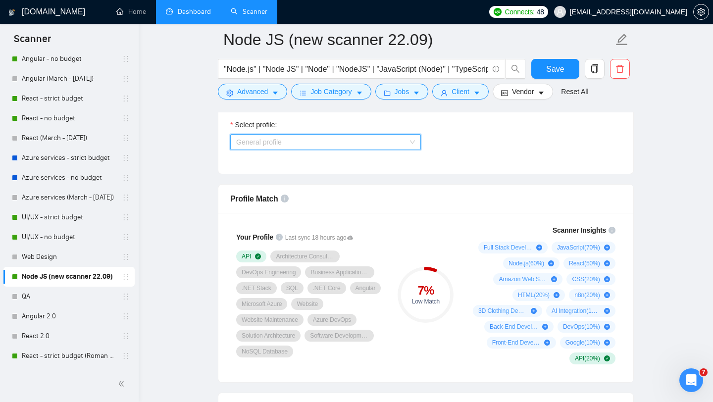
click at [356, 140] on span "General profile" at bounding box center [325, 142] width 179 height 15
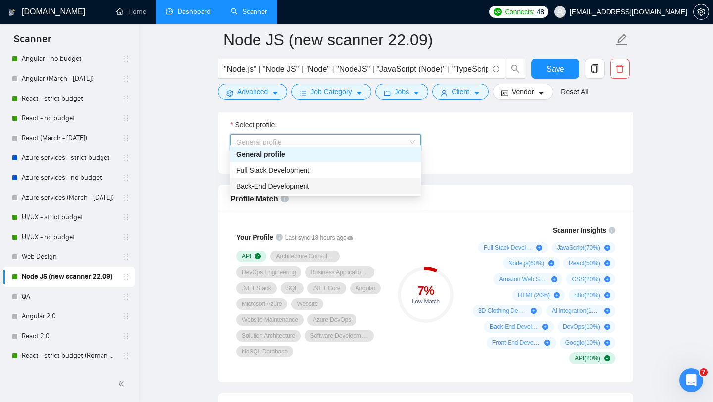
click at [313, 186] on div "Back-End Development" at bounding box center [325, 186] width 179 height 11
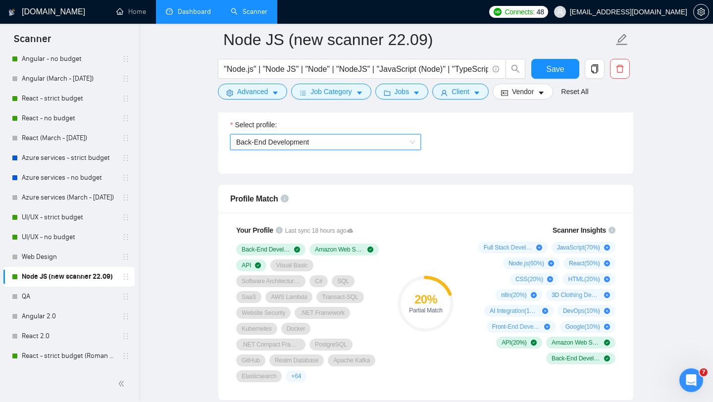
click at [347, 138] on span "Back-End Development" at bounding box center [325, 142] width 179 height 15
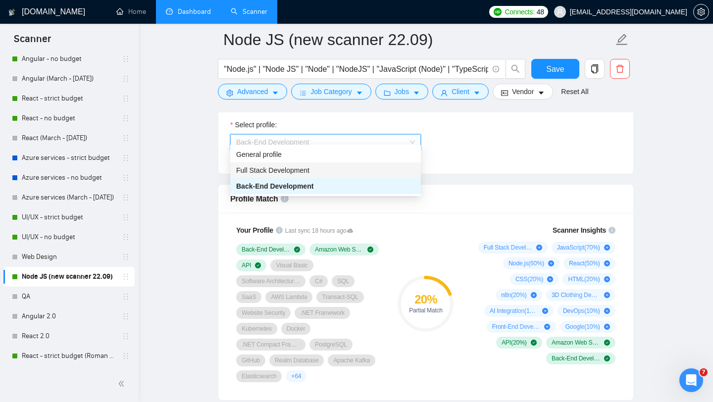
click at [308, 172] on span "Full Stack Development" at bounding box center [272, 170] width 73 height 8
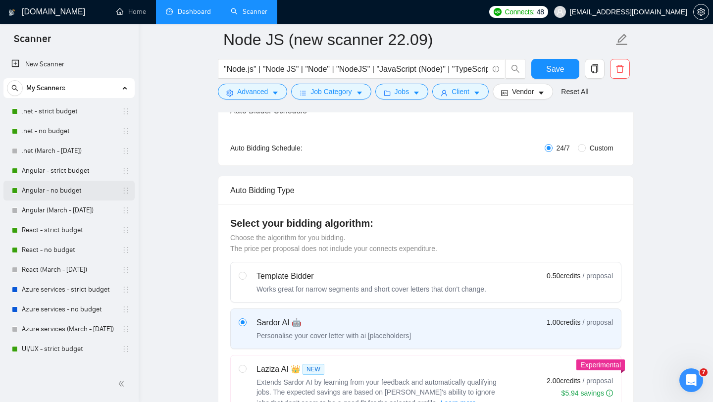
scroll to position [0, 0]
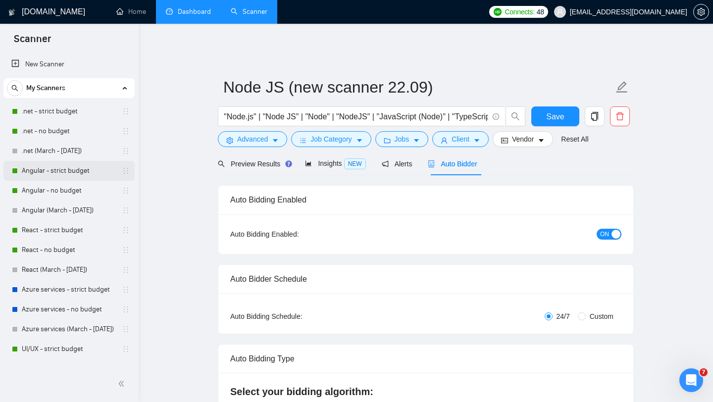
click at [69, 175] on link "Angular - strict budget" at bounding box center [69, 171] width 94 height 20
click at [44, 173] on link "Angular - strict budget" at bounding box center [69, 171] width 94 height 20
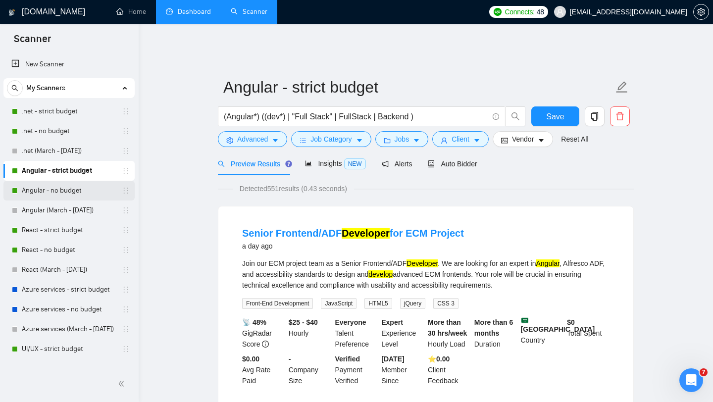
click at [63, 187] on link "Angular - no budget" at bounding box center [69, 191] width 94 height 20
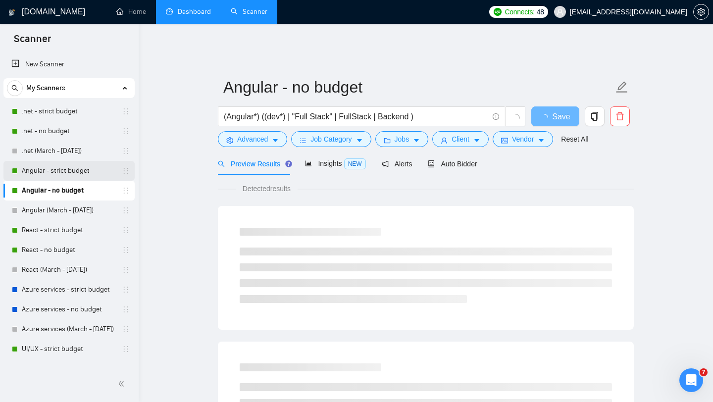
click at [64, 170] on link "Angular - strict budget" at bounding box center [69, 171] width 94 height 20
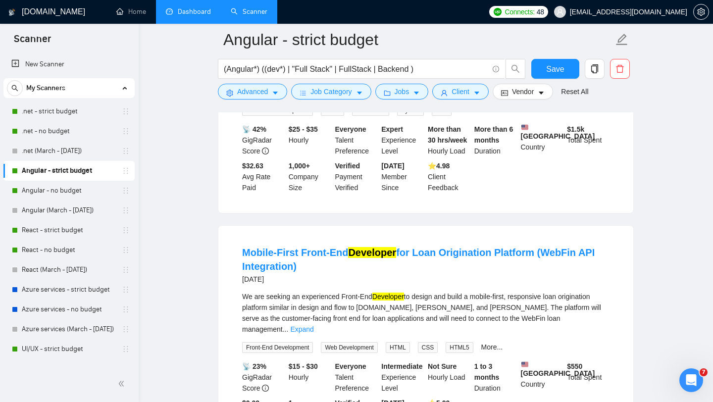
scroll to position [957, 0]
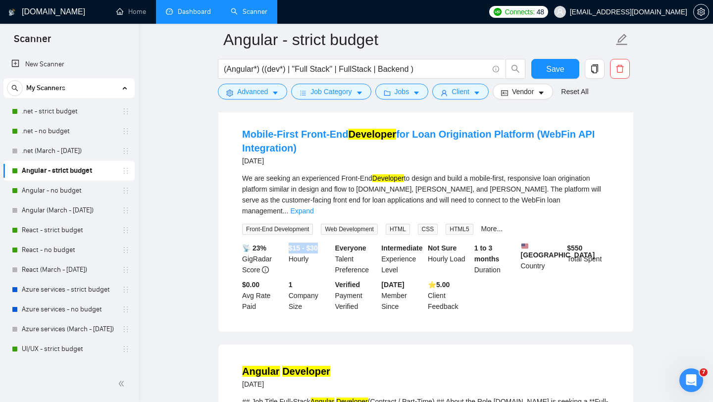
drag, startPoint x: 322, startPoint y: 251, endPoint x: 287, endPoint y: 251, distance: 35.2
click at [288, 251] on div "$15 - $30 Hourly" at bounding box center [310, 259] width 47 height 33
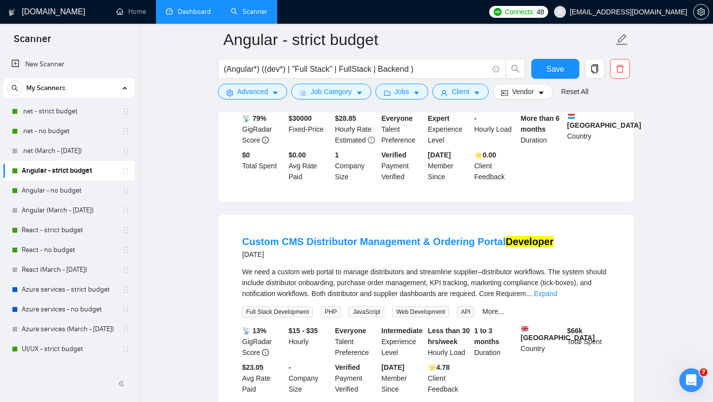
scroll to position [358, 0]
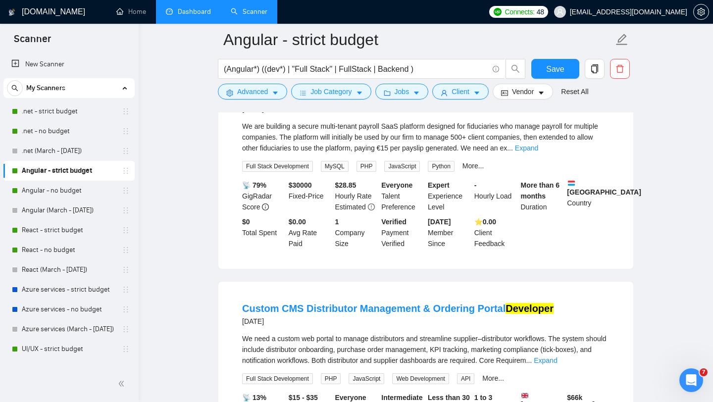
click at [300, 187] on b "$ 30000" at bounding box center [300, 185] width 23 height 8
click at [305, 204] on div "$ 30000 Fixed-Price" at bounding box center [310, 196] width 47 height 33
click at [362, 93] on icon "caret-down" at bounding box center [359, 93] width 5 height 3
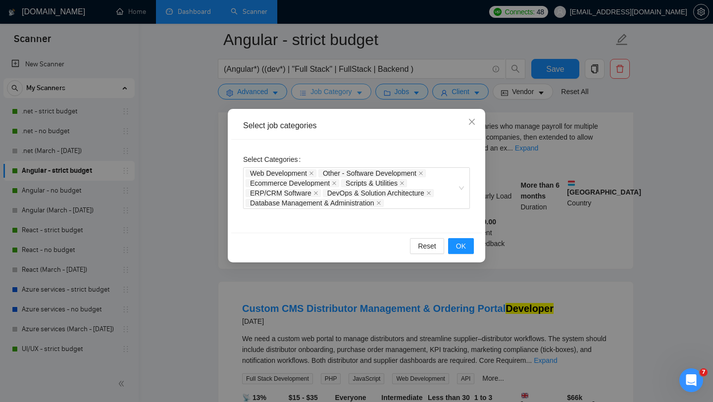
click at [363, 93] on div "Select job categories Select Categories Web Development Other - Software Develo…" at bounding box center [356, 201] width 713 height 402
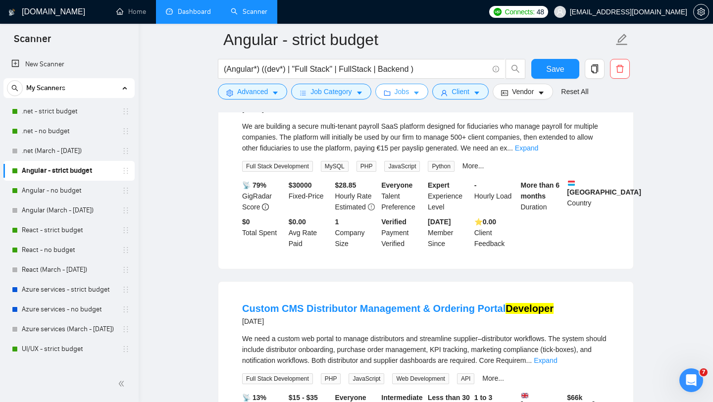
click at [416, 91] on button "Jobs" at bounding box center [401, 92] width 53 height 16
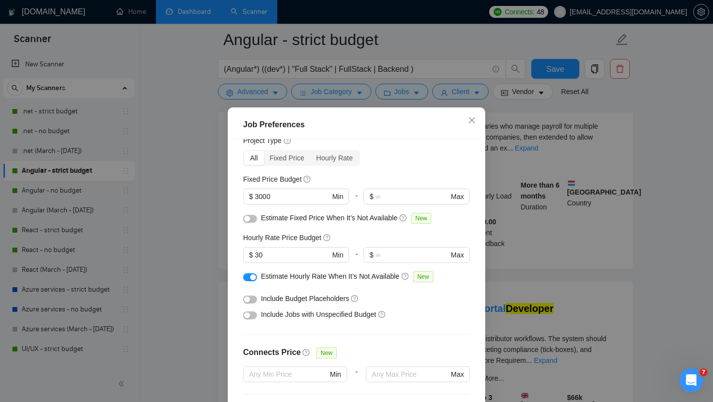
scroll to position [34, 0]
click at [473, 121] on icon "close" at bounding box center [472, 120] width 8 height 8
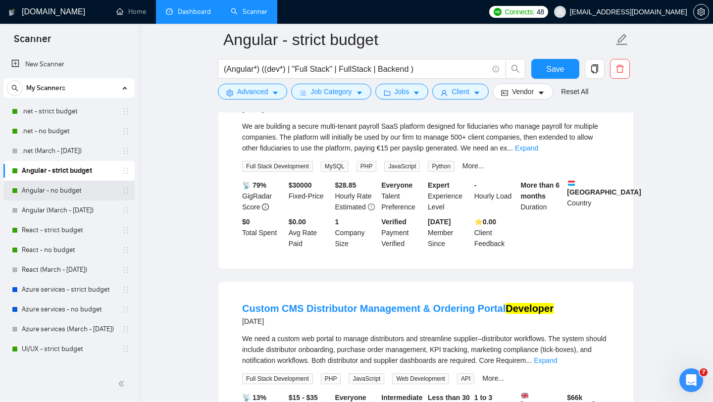
click at [52, 191] on link "Angular - no budget" at bounding box center [69, 191] width 94 height 20
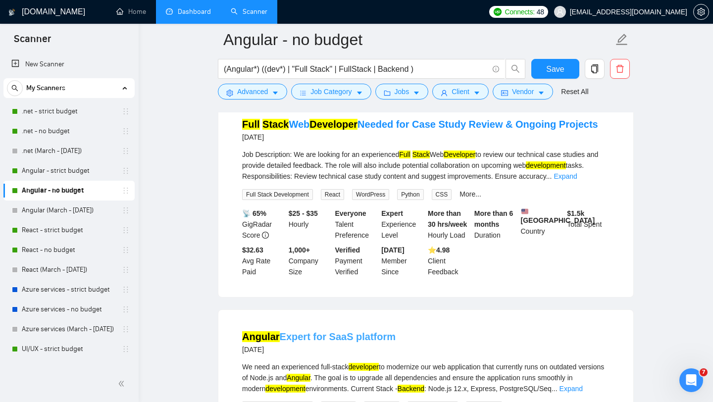
scroll to position [279, 0]
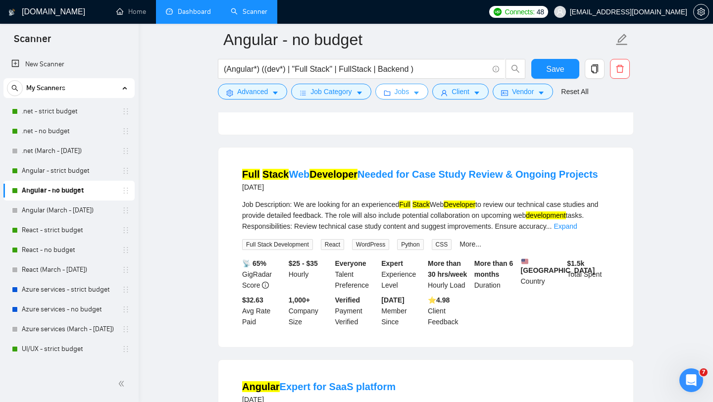
click at [405, 89] on span "Jobs" at bounding box center [402, 91] width 15 height 11
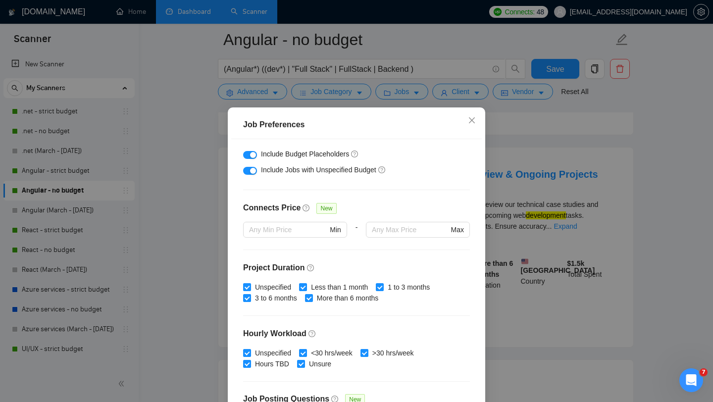
scroll to position [0, 0]
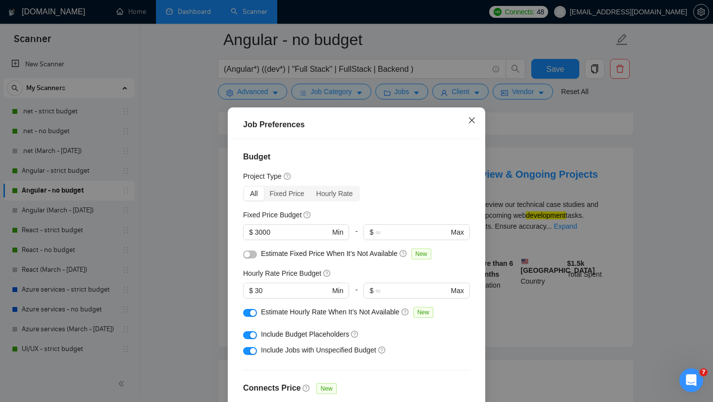
click at [472, 124] on icon "close" at bounding box center [472, 120] width 8 height 8
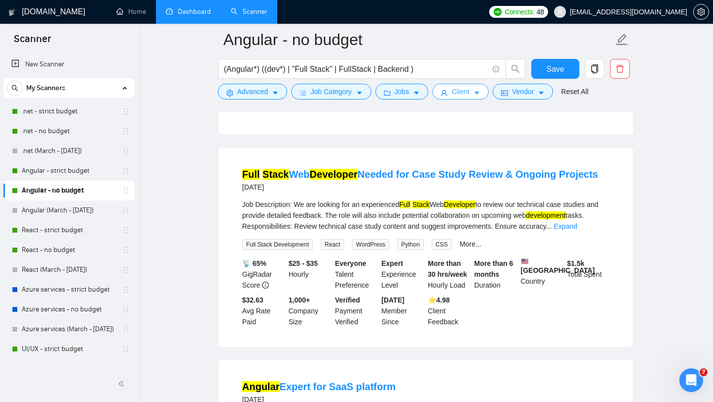
click at [477, 93] on icon "caret-down" at bounding box center [477, 93] width 7 height 7
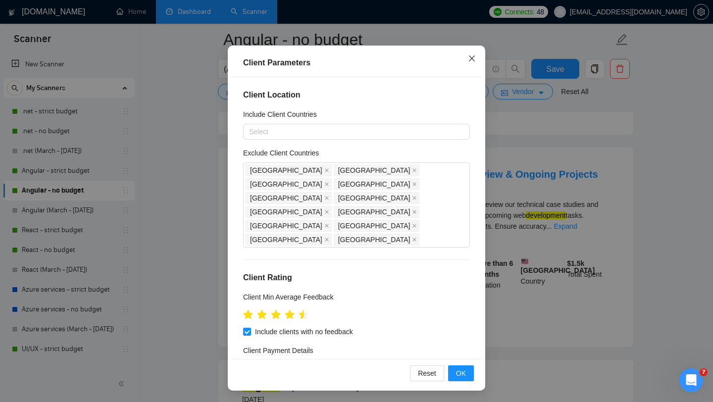
click at [469, 59] on icon "close" at bounding box center [472, 58] width 8 height 8
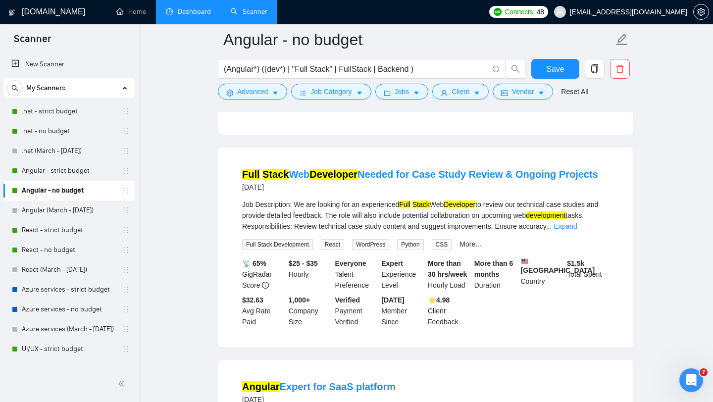
scroll to position [14, 0]
click at [67, 173] on link "Angular - strict budget" at bounding box center [69, 171] width 94 height 20
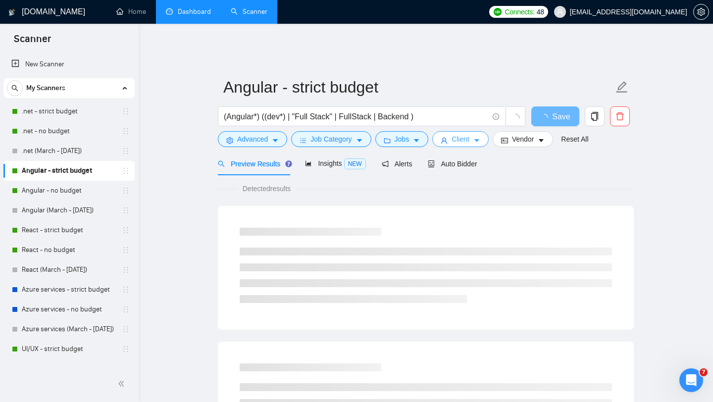
click at [457, 134] on span "Client" at bounding box center [461, 139] width 18 height 11
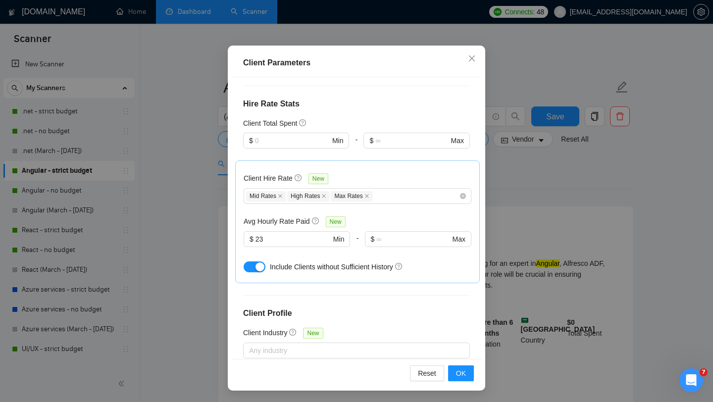
scroll to position [284, 0]
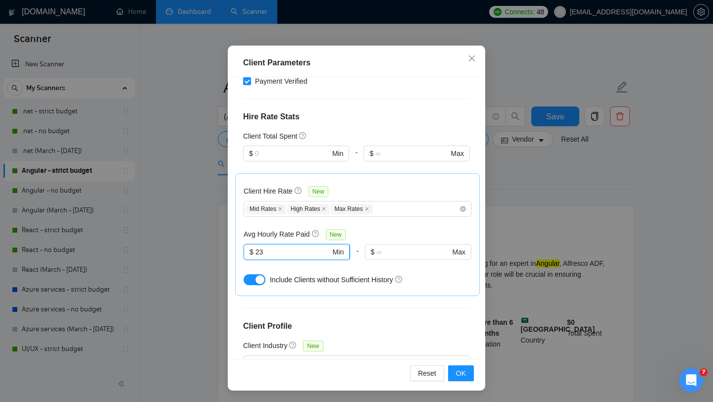
click at [290, 247] on input "23" at bounding box center [293, 252] width 75 height 11
click at [361, 271] on div "Client Location Include Client Countries Select Exclude Client Countries [GEOGR…" at bounding box center [356, 217] width 251 height 281
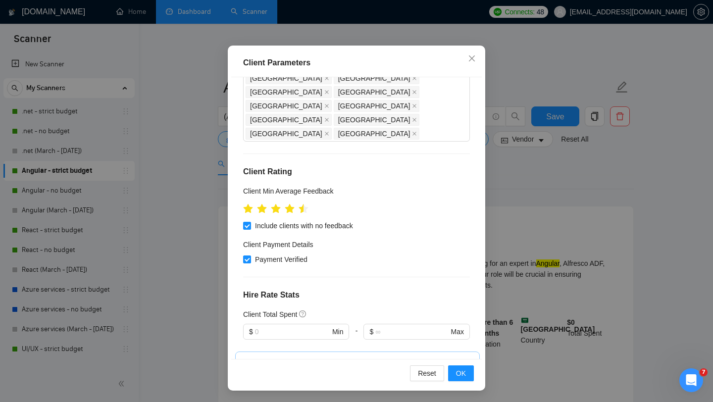
scroll to position [266, 0]
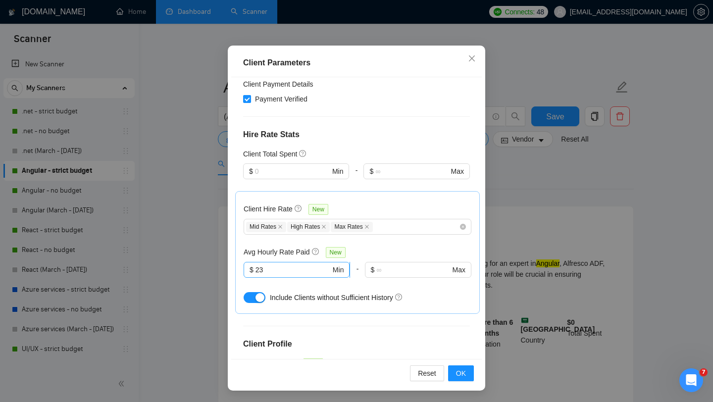
click at [289, 265] on input "23" at bounding box center [293, 270] width 75 height 11
type input "2"
type input "0"
click at [352, 262] on div "-" at bounding box center [357, 276] width 14 height 28
click at [459, 374] on span "OK" at bounding box center [461, 373] width 10 height 11
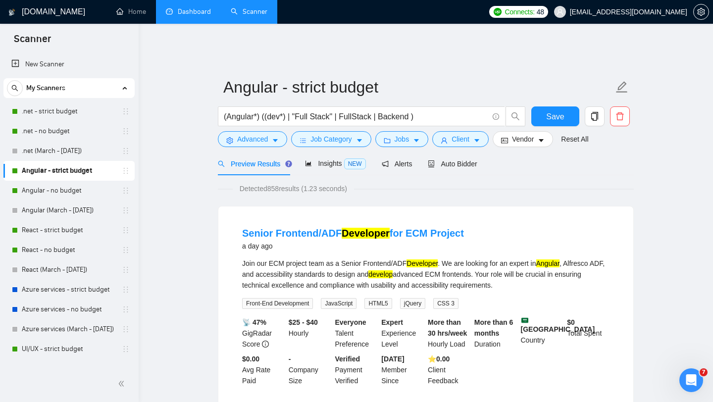
scroll to position [14, 0]
click at [69, 195] on link "Angular - no budget" at bounding box center [69, 191] width 94 height 20
click at [552, 112] on span "Save" at bounding box center [555, 116] width 18 height 12
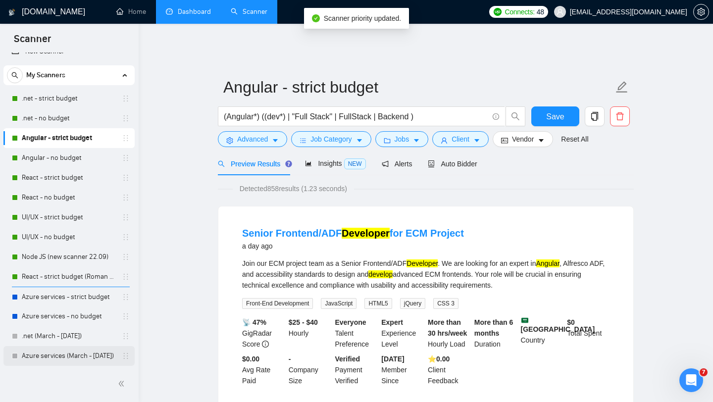
scroll to position [0, 0]
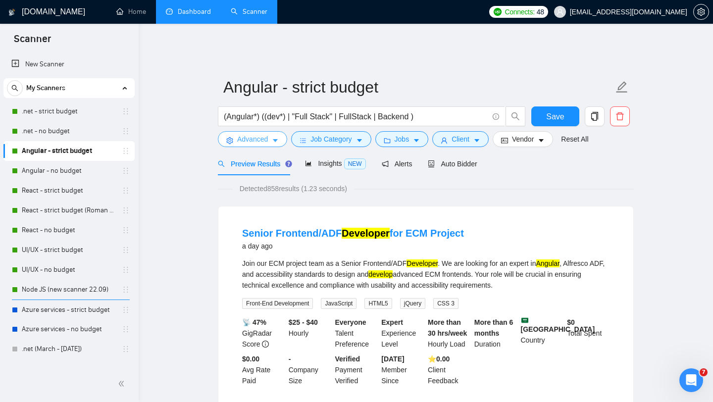
click at [266, 134] on span "Advanced" at bounding box center [252, 139] width 31 height 11
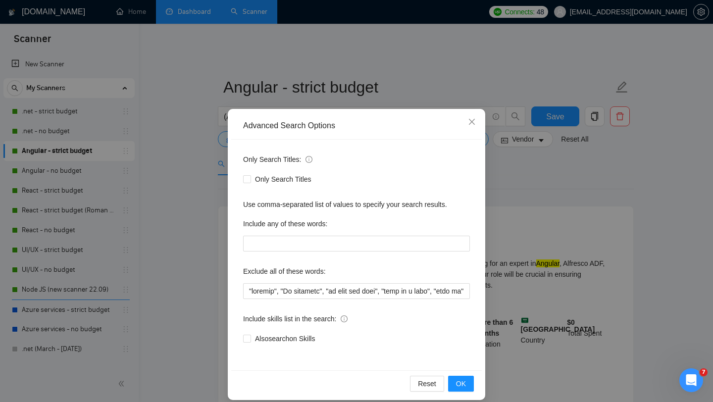
click at [202, 153] on div "Advanced Search Options Only Search Titles: Only Search Titles Use comma-separa…" at bounding box center [356, 201] width 713 height 402
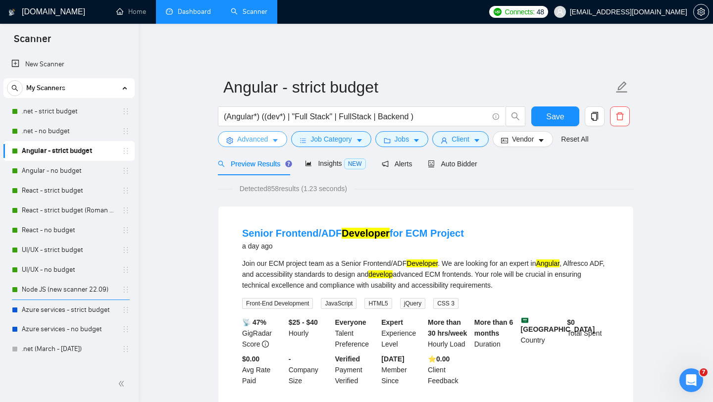
click at [260, 139] on button "Advanced" at bounding box center [252, 139] width 69 height 16
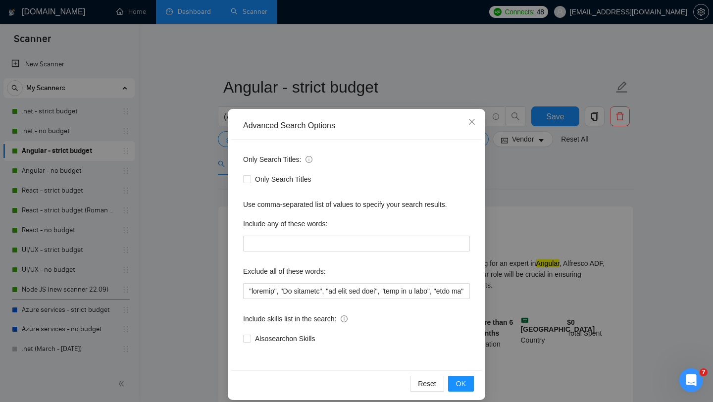
click at [184, 187] on div "Advanced Search Options Only Search Titles: Only Search Titles Use comma-separa…" at bounding box center [356, 201] width 713 height 402
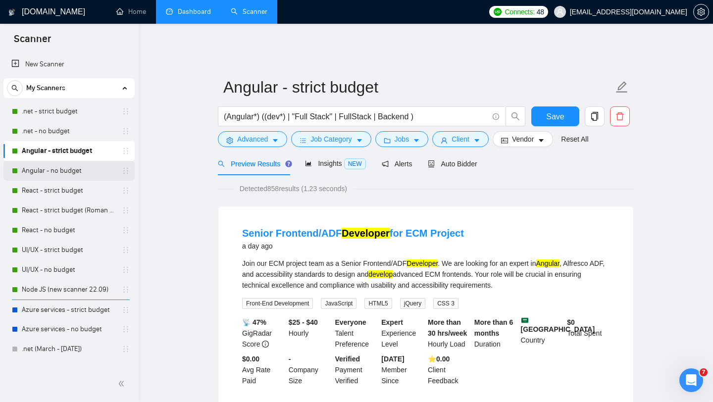
click at [80, 173] on link "Angular - no budget" at bounding box center [69, 171] width 94 height 20
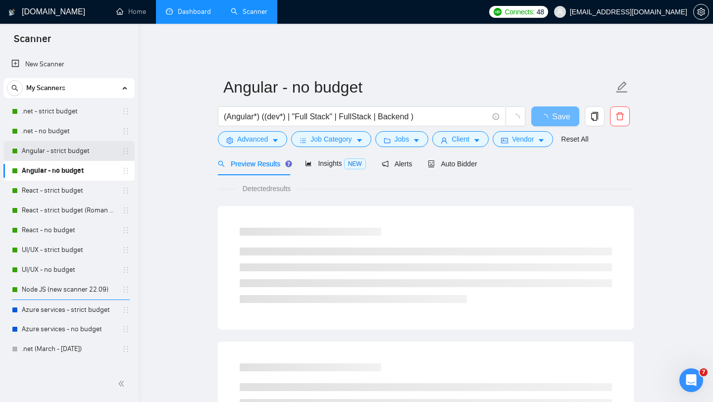
click at [80, 151] on link "Angular - strict budget" at bounding box center [69, 151] width 94 height 20
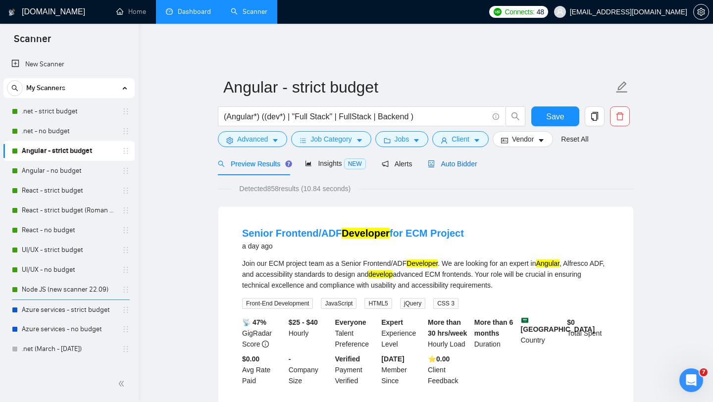
click at [462, 160] on span "Auto Bidder" at bounding box center [452, 164] width 49 height 8
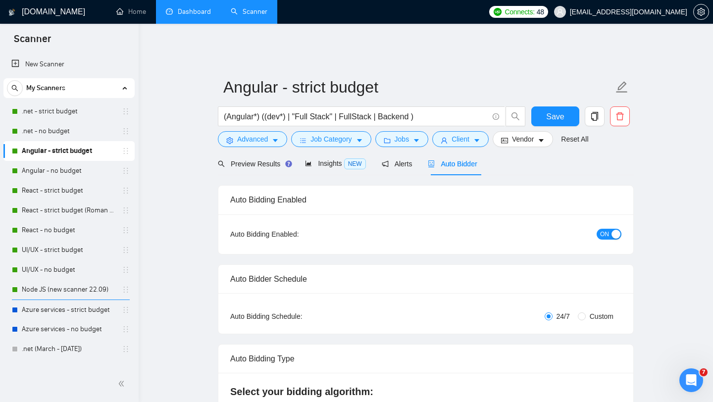
checkbox input "true"
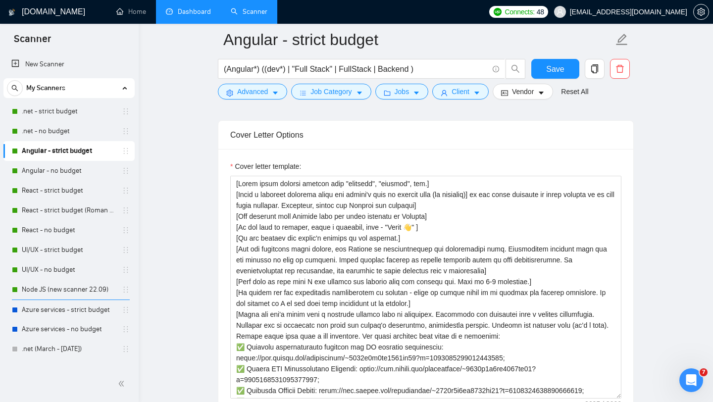
scroll to position [1128, 0]
click at [206, 13] on link "Dashboard" at bounding box center [188, 11] width 45 height 8
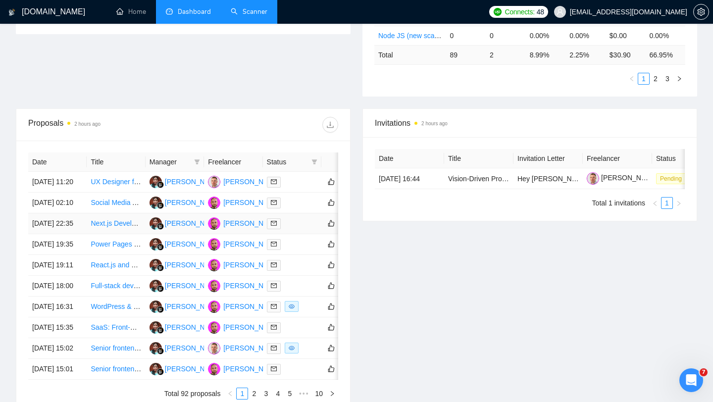
scroll to position [304, 0]
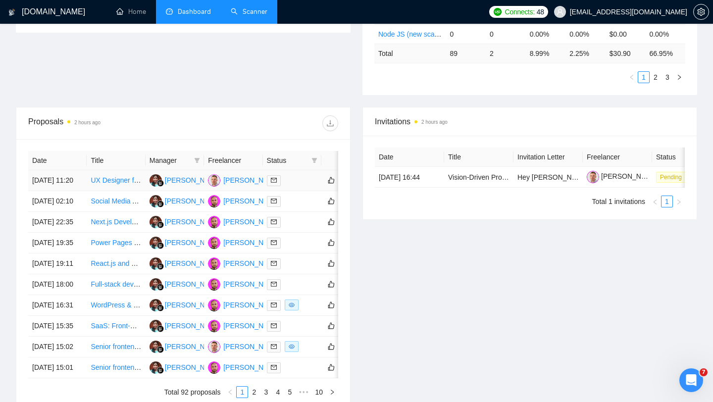
click at [300, 182] on div at bounding box center [292, 180] width 51 height 11
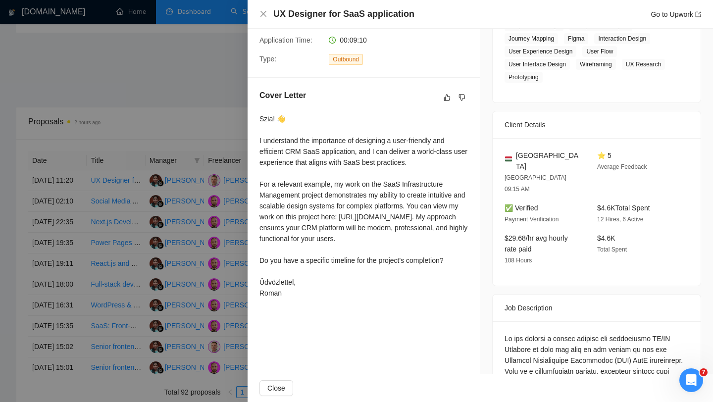
scroll to position [201, 0]
click at [442, 237] on div "Szia! 👋 I understand the importance of designing a user-friendly and efficient …" at bounding box center [364, 204] width 209 height 185
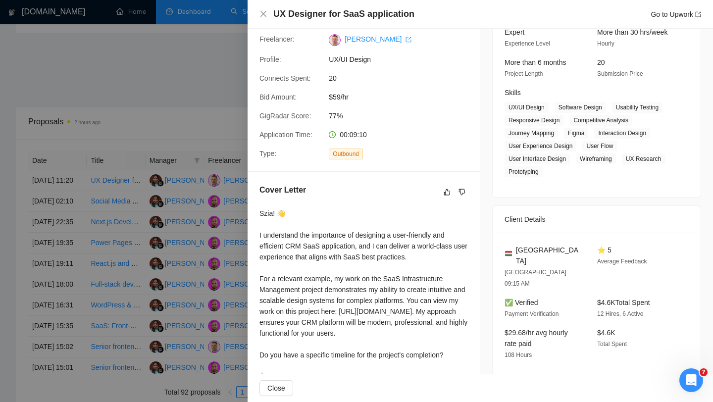
scroll to position [121, 0]
